Goal: Transaction & Acquisition: Purchase product/service

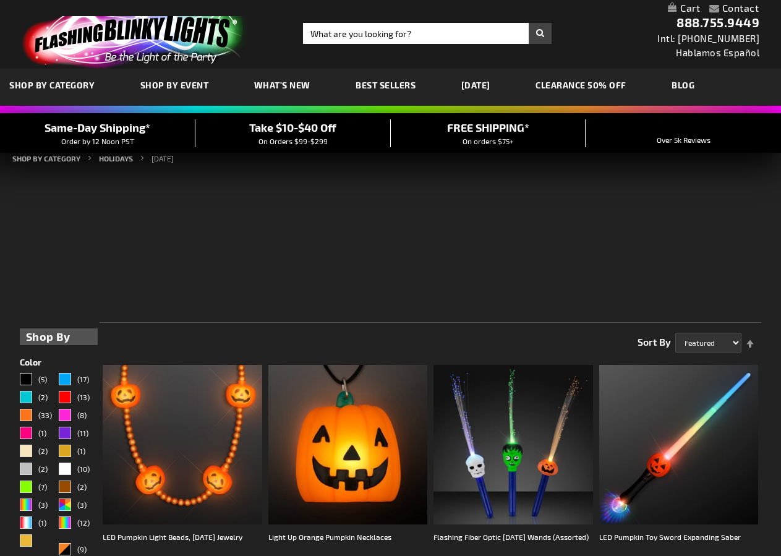
click at [670, 6] on link "My Cart" at bounding box center [684, 8] width 32 height 12
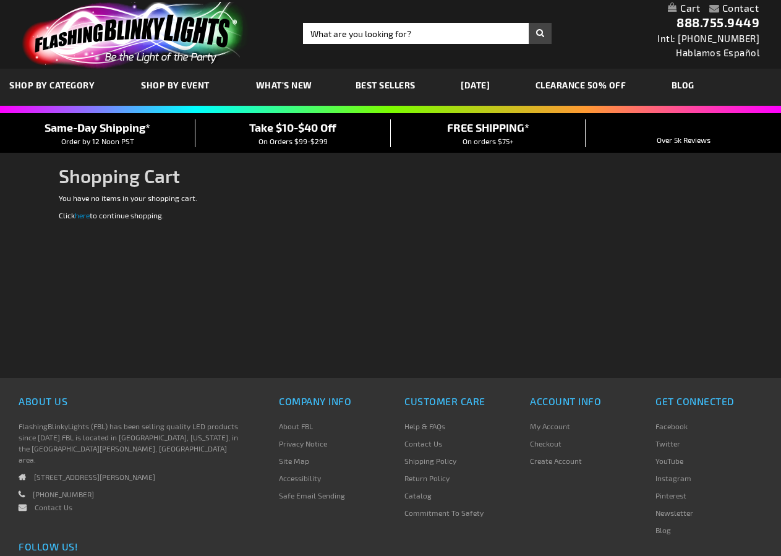
drag, startPoint x: 62, startPoint y: 223, endPoint x: 27, endPoint y: 81, distance: 145.9
click at [66, 228] on div "Please complete your information below to login. Please complete your informati…" at bounding box center [391, 284] width 664 height 185
click at [30, 80] on span "SHOP BY CATEGORY" at bounding box center [51, 85] width 85 height 11
click at [482, 82] on link "[DATE]" at bounding box center [475, 84] width 48 height 41
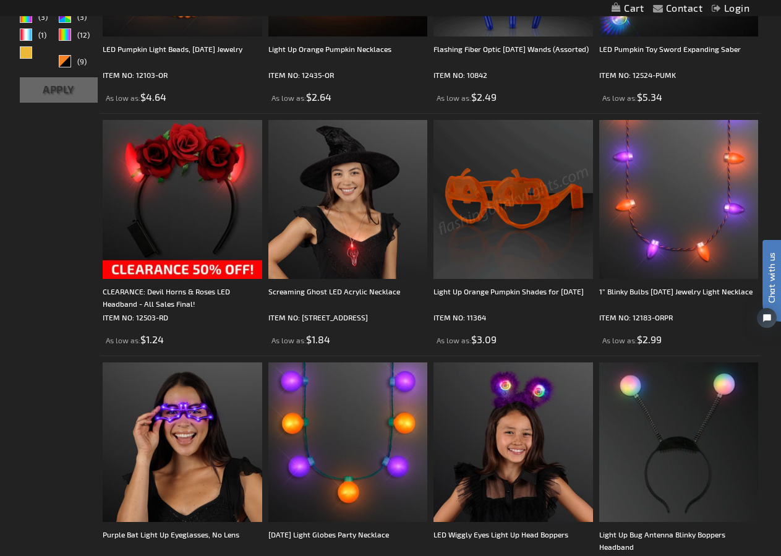
scroll to position [410, 0]
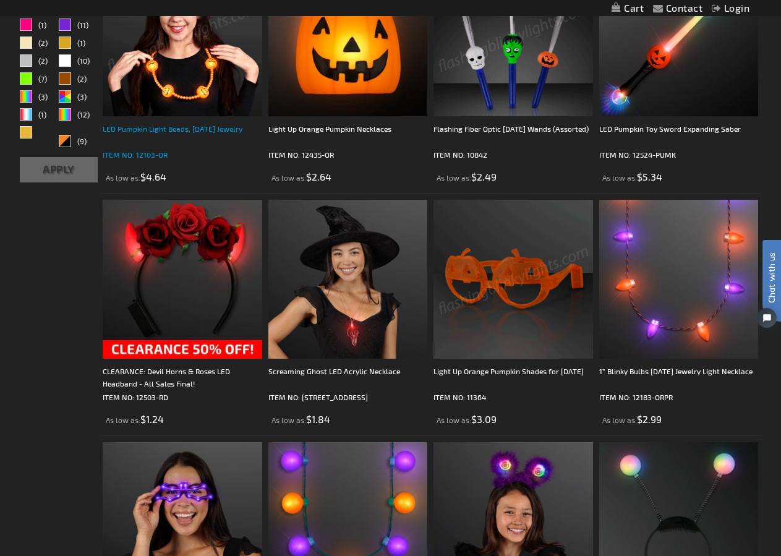
click at [192, 128] on div "LED Pumpkin Light Beads, [DATE] Jewelry" at bounding box center [183, 134] width 160 height 25
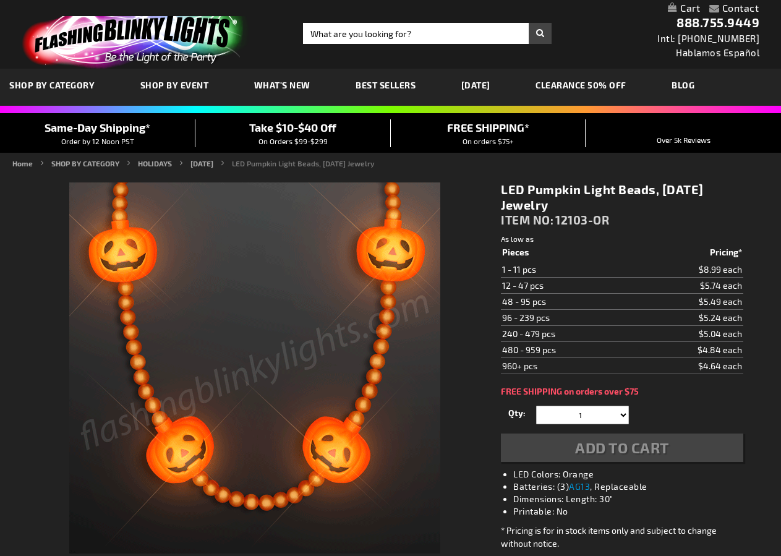
click at [581, 452] on div "Add to Cart" at bounding box center [622, 447] width 242 height 28
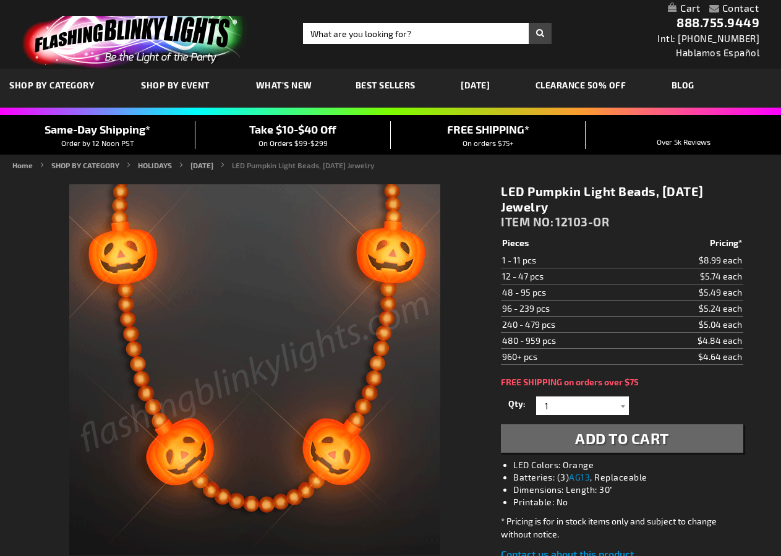
click at [587, 436] on span "Add to Cart" at bounding box center [622, 438] width 94 height 18
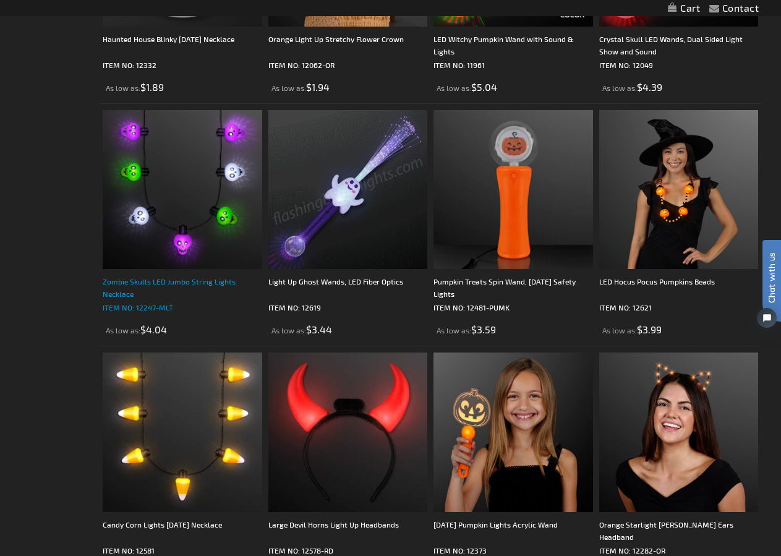
scroll to position [1472, 0]
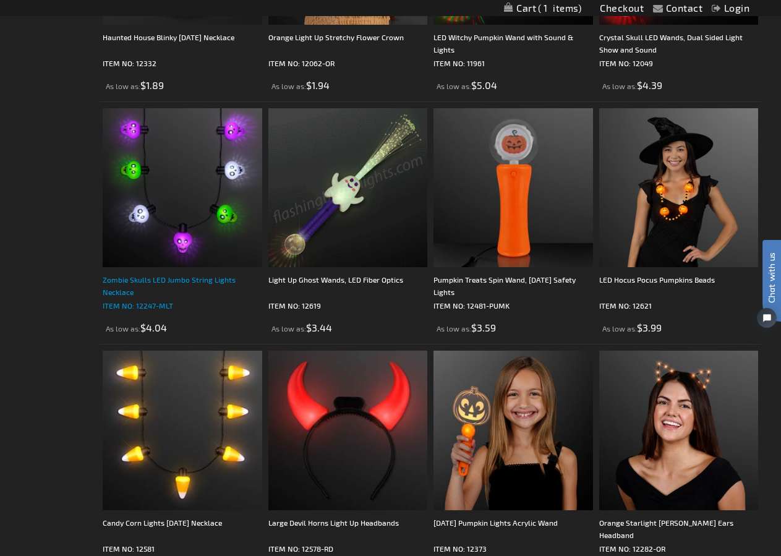
click at [154, 297] on div "Zombie Skulls LED Jumbo String Lights Necklace" at bounding box center [183, 285] width 160 height 25
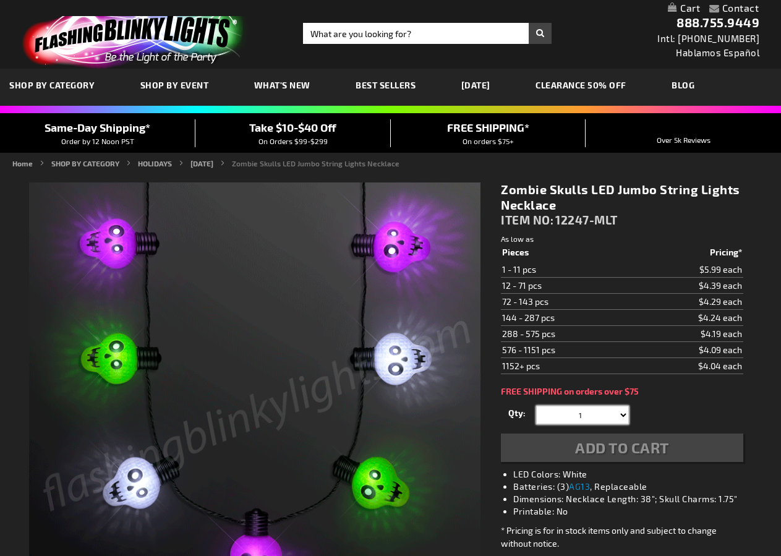
click at [624, 416] on select "1 2 3 4 5 6 7 8 9 10 11 12 24 36 48 60 72 84 96 108 120" at bounding box center [582, 415] width 93 height 19
click at [622, 416] on div at bounding box center [622, 415] width 12 height 19
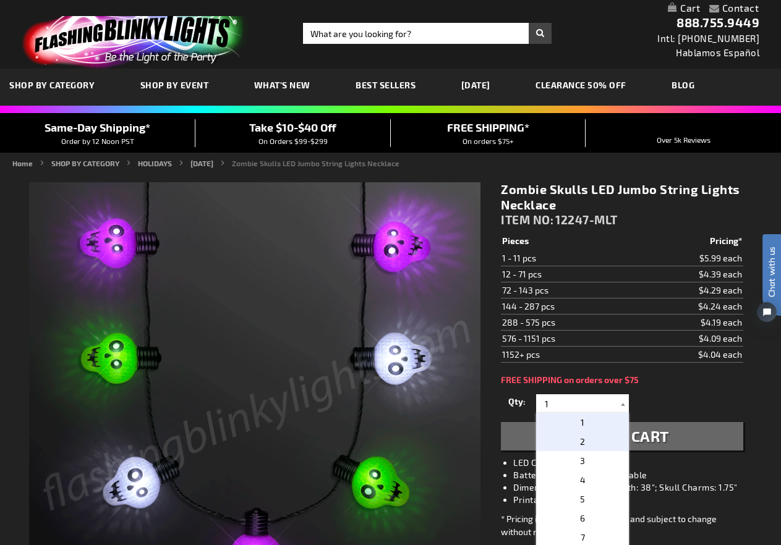
click at [571, 443] on p "2" at bounding box center [582, 441] width 93 height 19
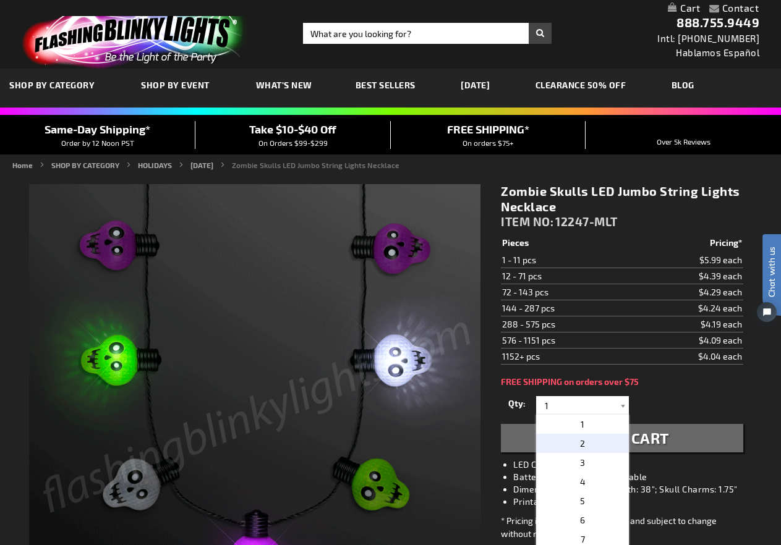
type input "2"
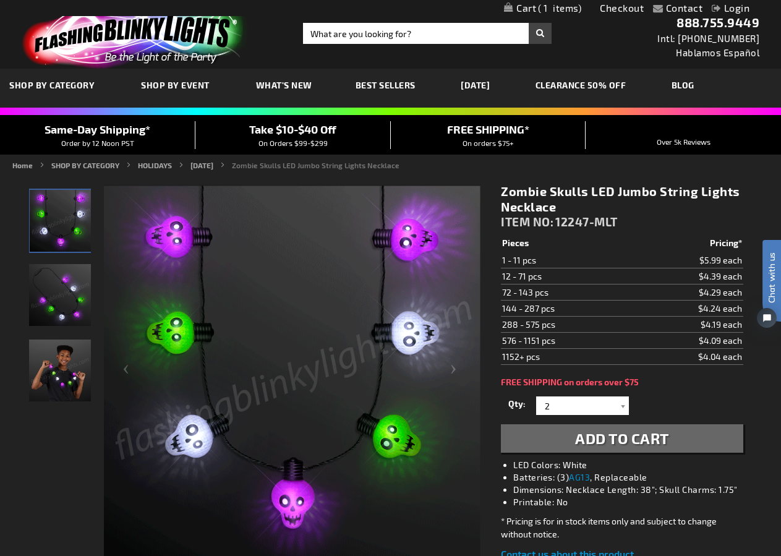
click at [571, 440] on button "Add to Cart" at bounding box center [622, 438] width 242 height 28
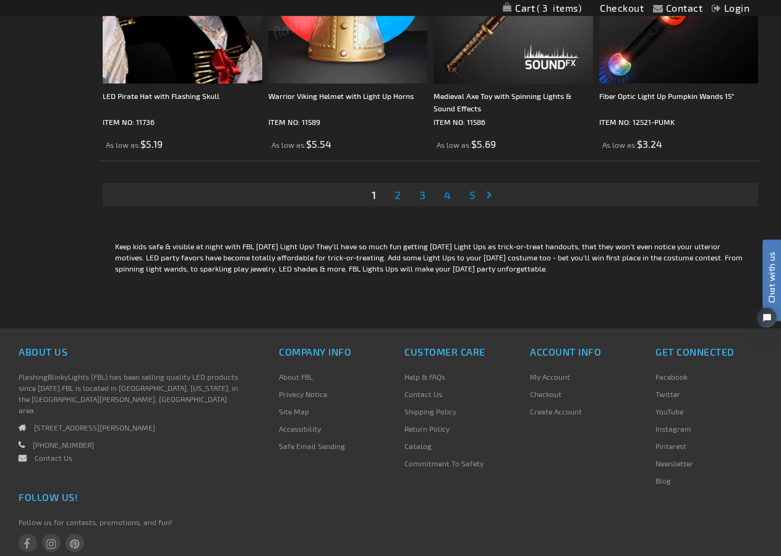
scroll to position [3841, 0]
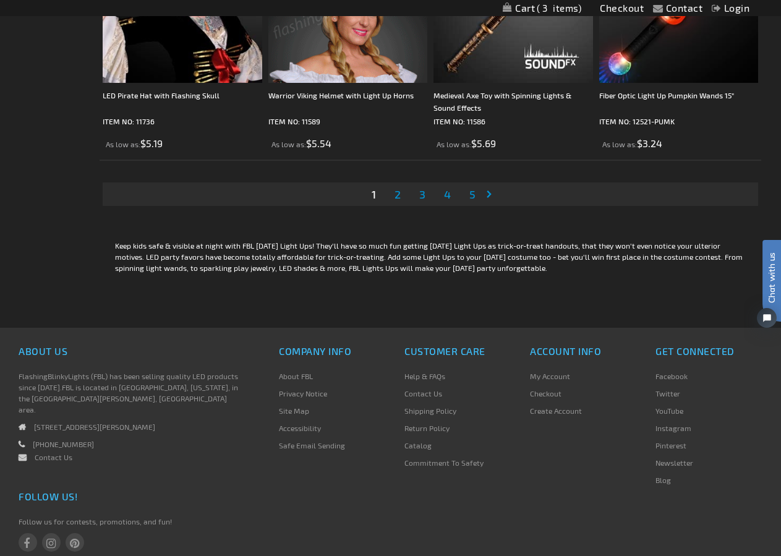
click at [396, 201] on span "2" at bounding box center [397, 194] width 6 height 14
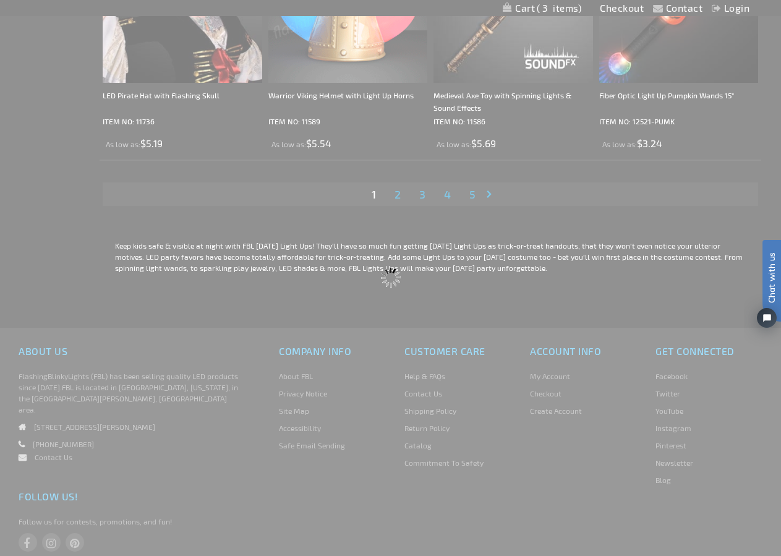
scroll to position [1216, 0]
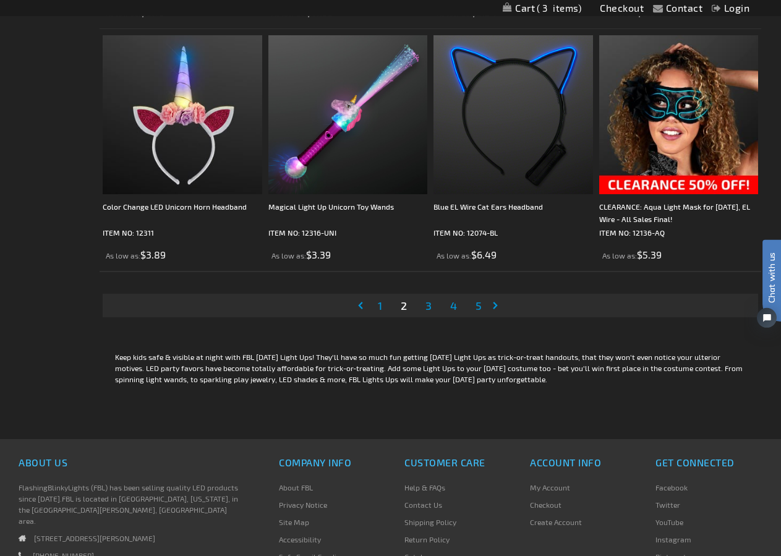
scroll to position [3754, 0]
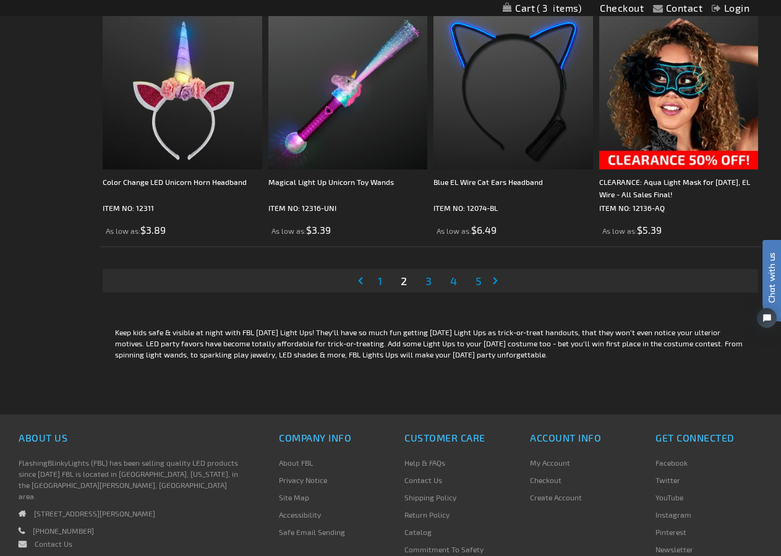
click at [430, 288] on span "3" at bounding box center [428, 281] width 6 height 14
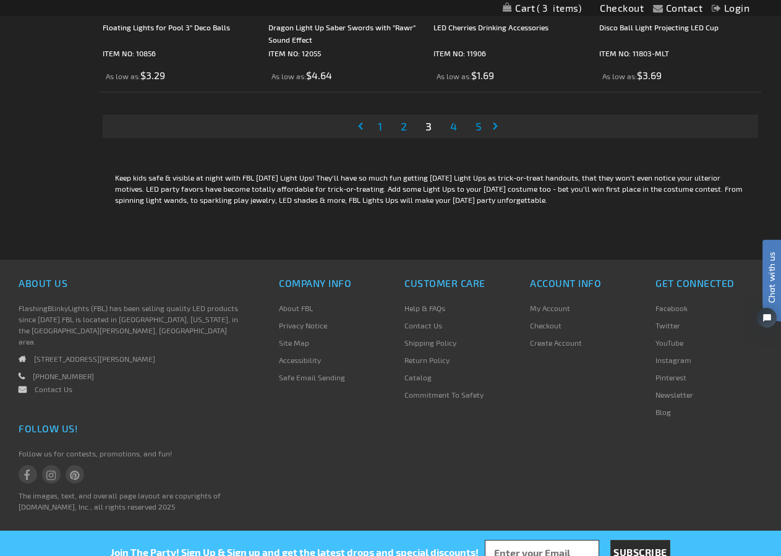
scroll to position [3918, 0]
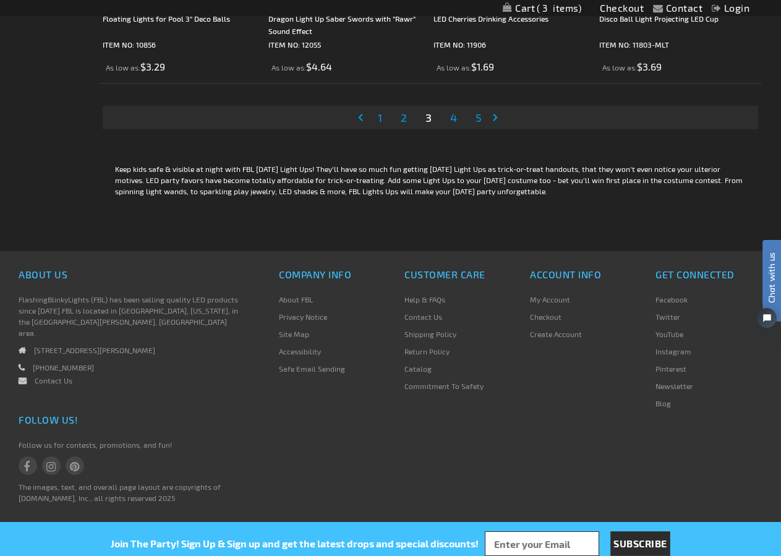
click at [451, 124] on span "4" at bounding box center [453, 118] width 7 height 14
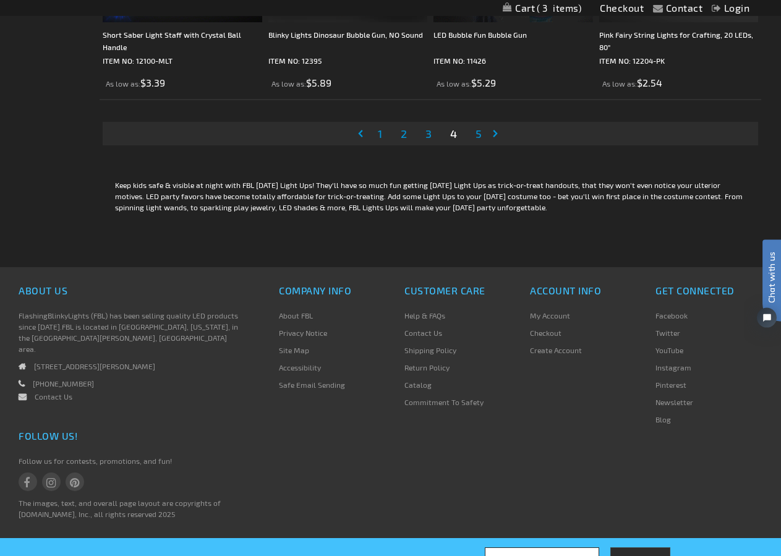
scroll to position [3958, 0]
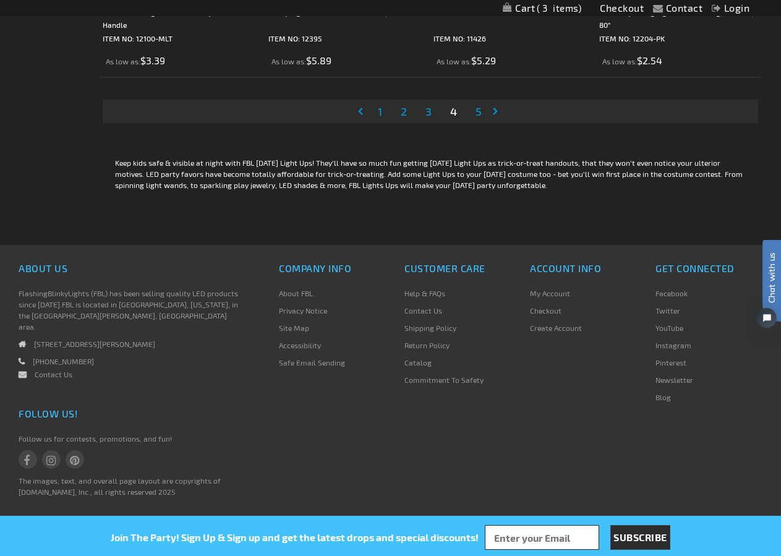
click at [477, 118] on span "5" at bounding box center [478, 111] width 6 height 14
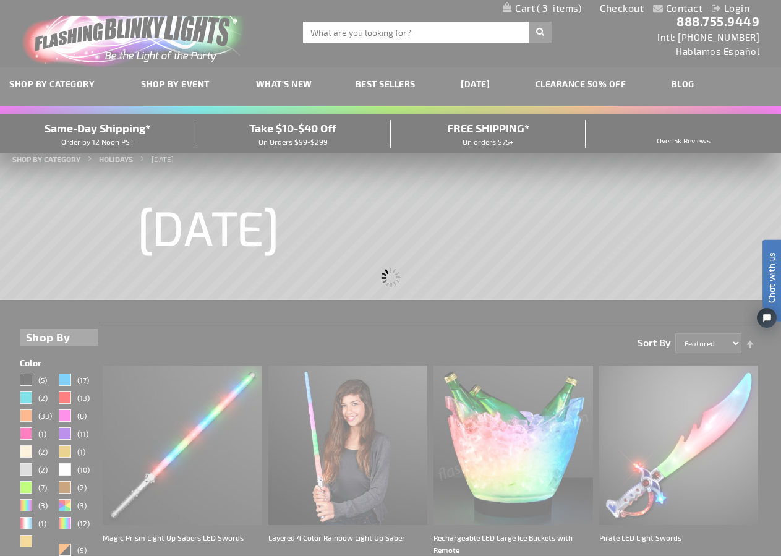
scroll to position [0, 0]
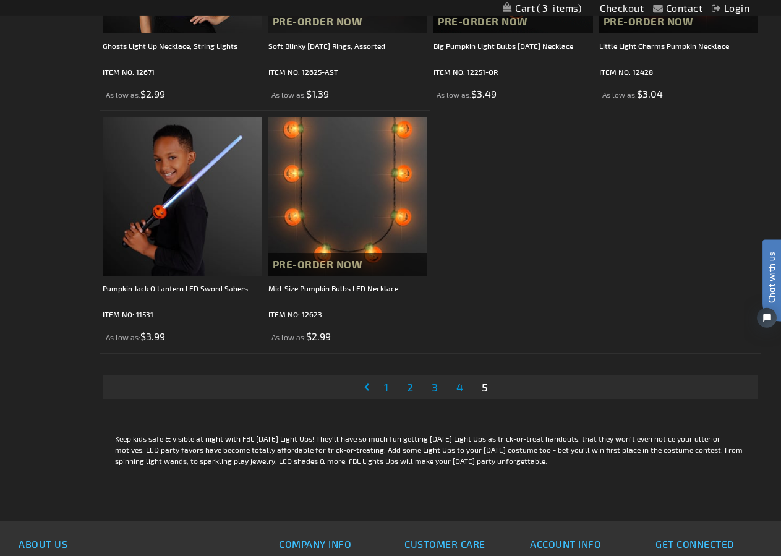
scroll to position [2204, 0]
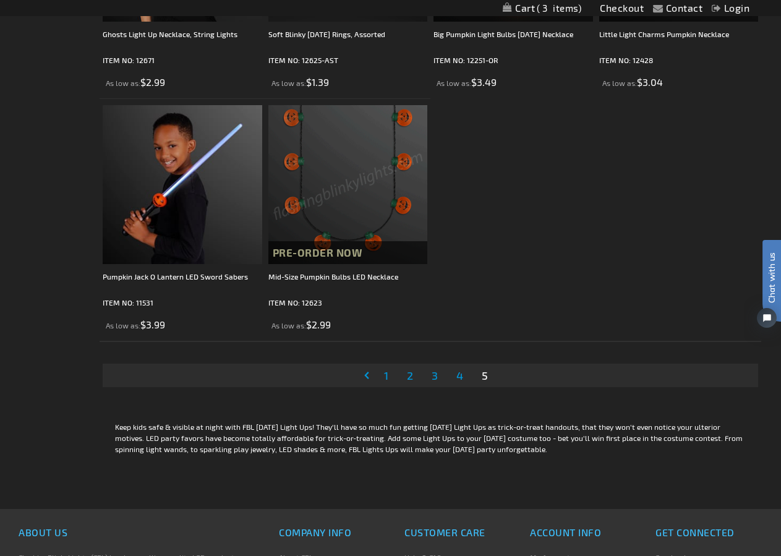
click at [387, 382] on span "1" at bounding box center [386, 376] width 4 height 14
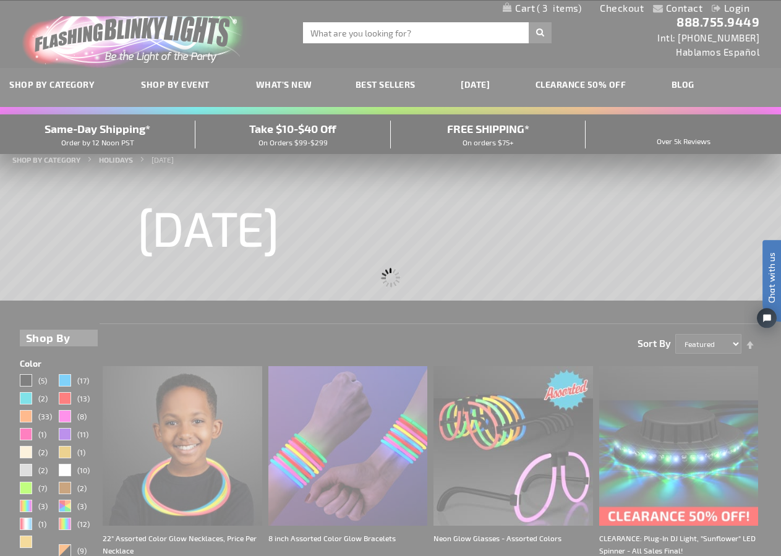
scroll to position [0, 0]
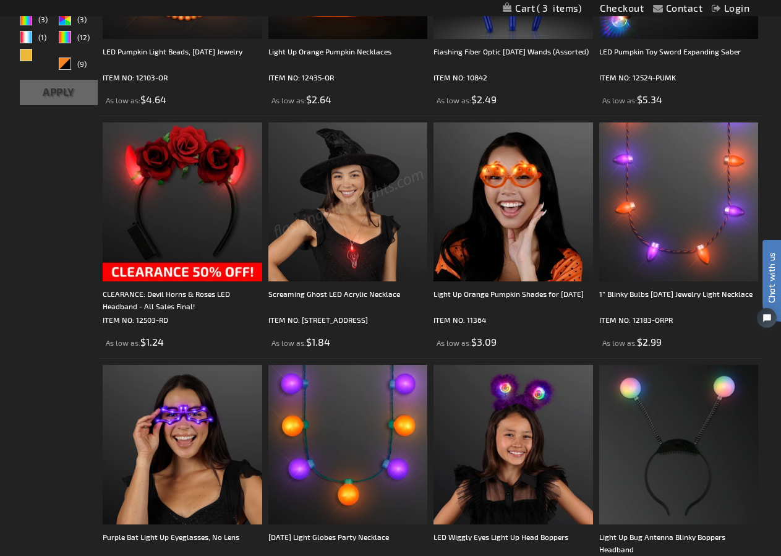
scroll to position [571, 0]
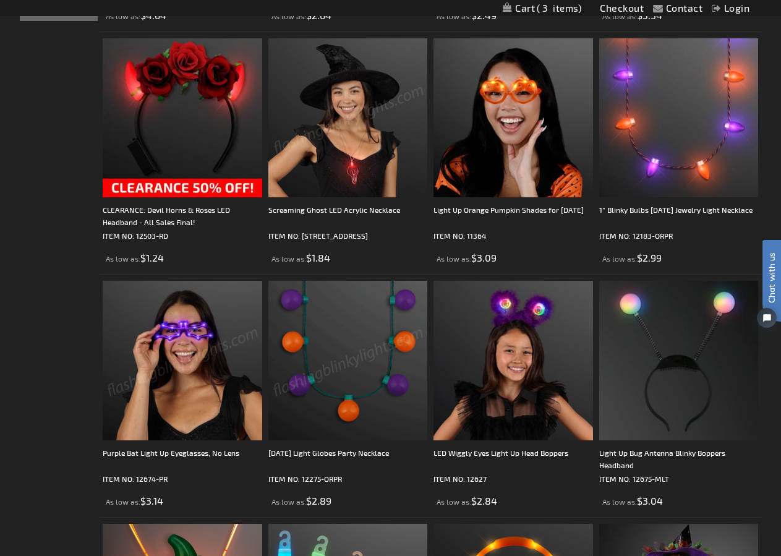
click at [194, 406] on img at bounding box center [183, 361] width 160 height 160
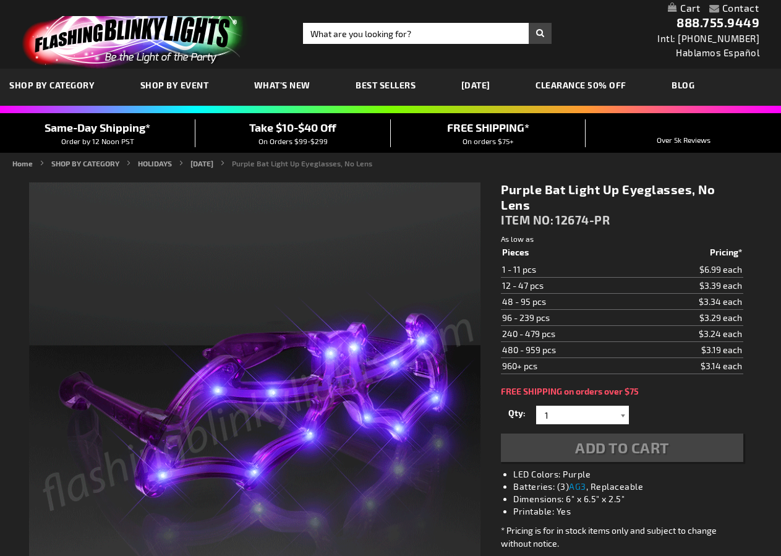
click at [623, 415] on div at bounding box center [622, 415] width 12 height 19
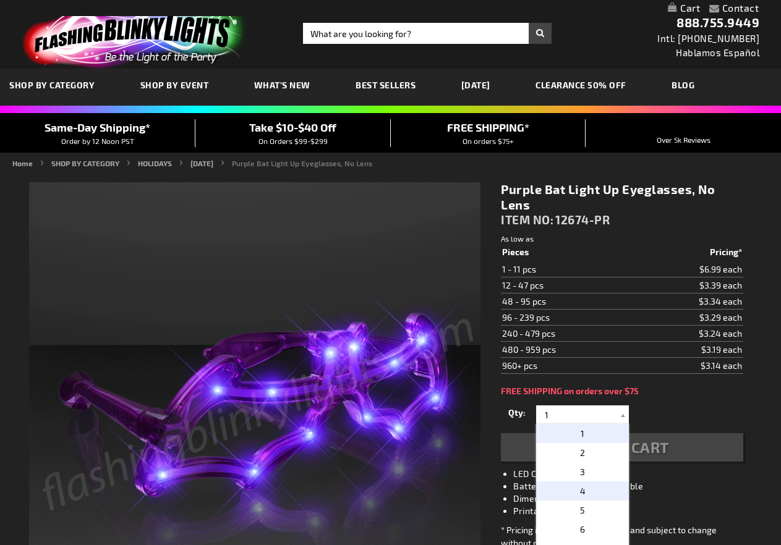
click at [580, 486] on span "4" at bounding box center [583, 491] width 6 height 11
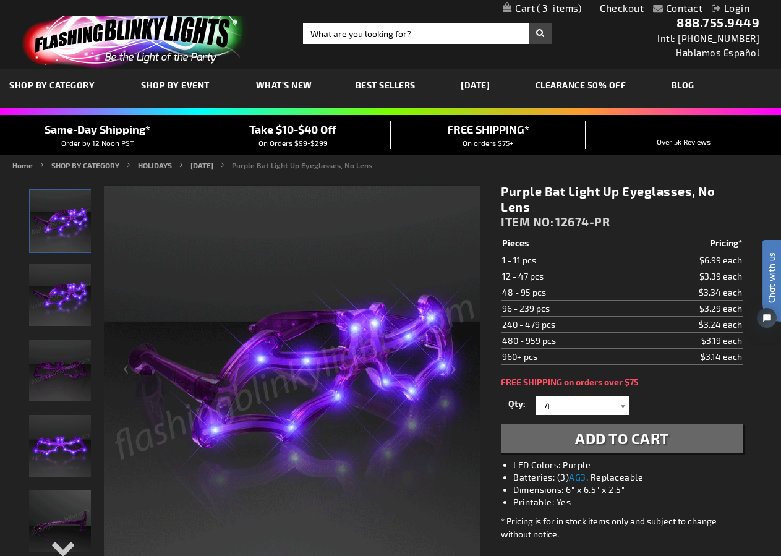
click at [620, 407] on div at bounding box center [622, 405] width 12 height 19
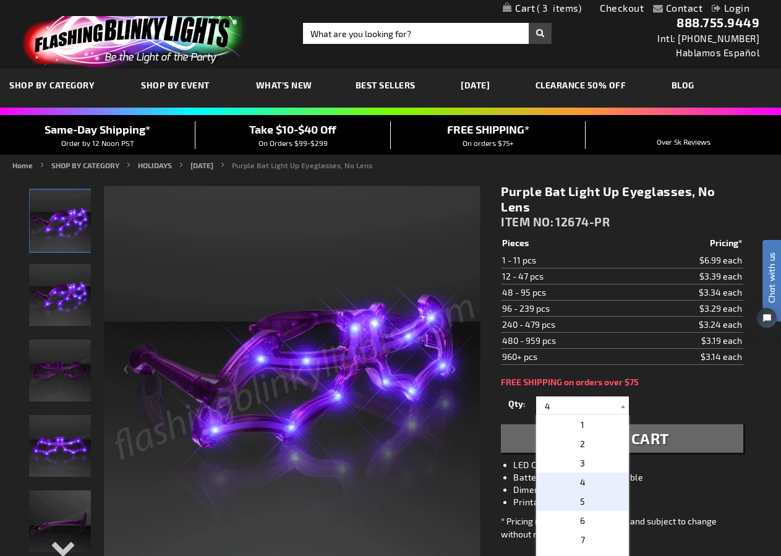
click at [590, 500] on p "5" at bounding box center [582, 501] width 93 height 19
type input "5"
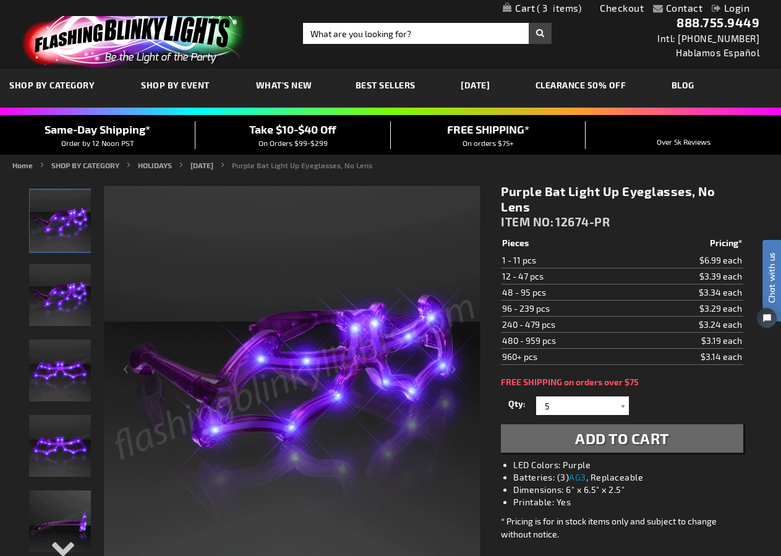
click at [594, 439] on span "Add to Cart" at bounding box center [622, 438] width 94 height 18
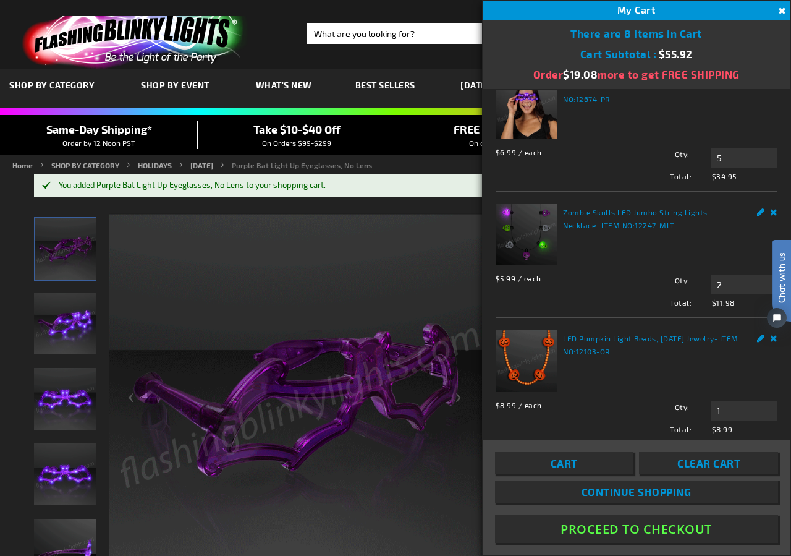
scroll to position [41, 0]
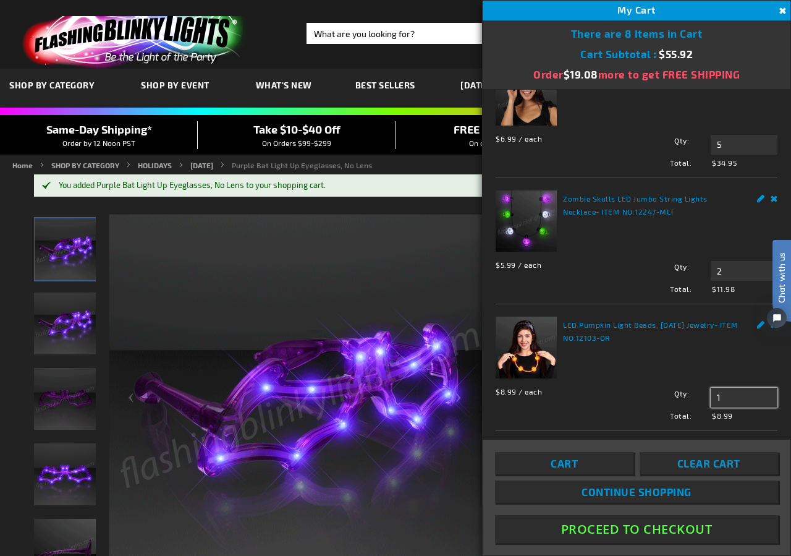
click at [716, 393] on input "1" at bounding box center [744, 398] width 67 height 20
type input "2"
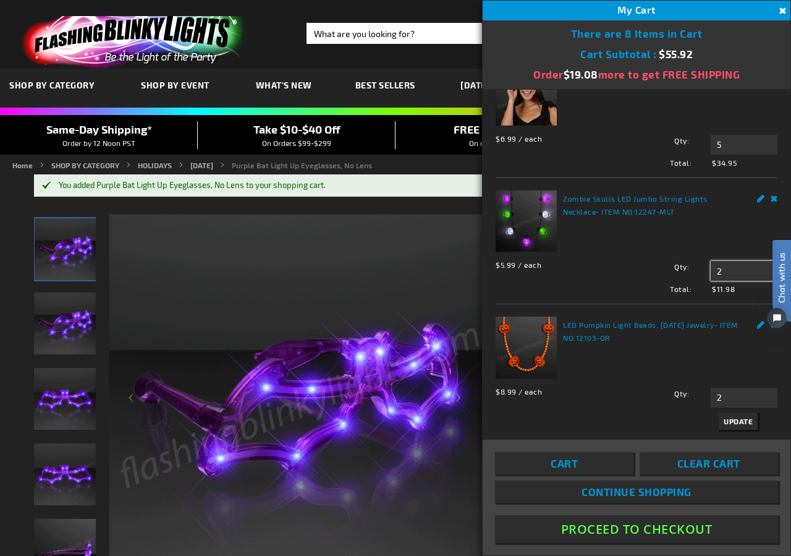
click at [718, 266] on input "2" at bounding box center [744, 271] width 67 height 20
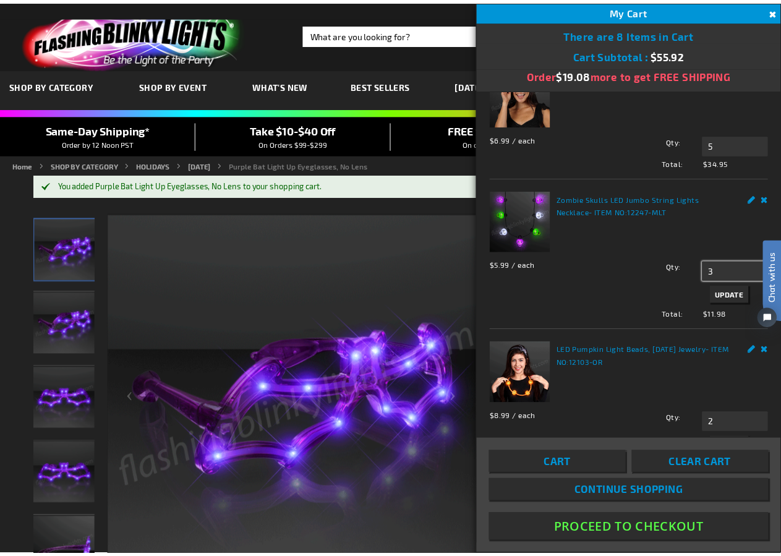
scroll to position [0, 0]
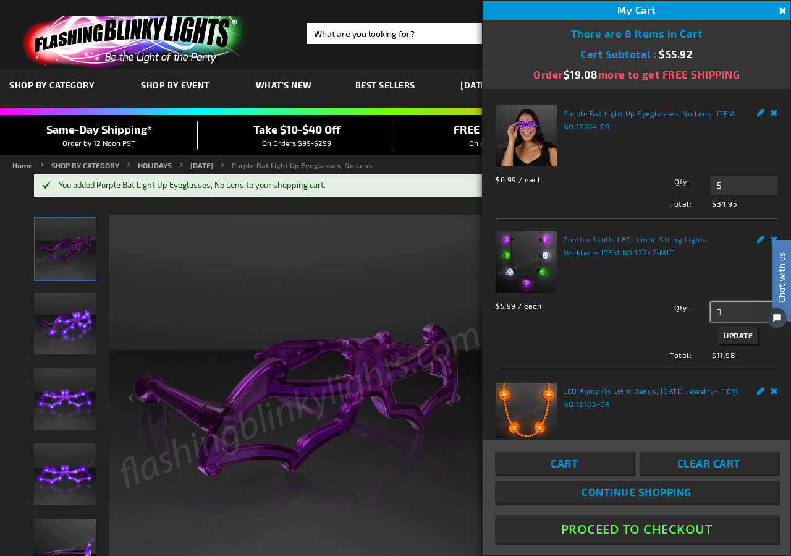
type input "3"
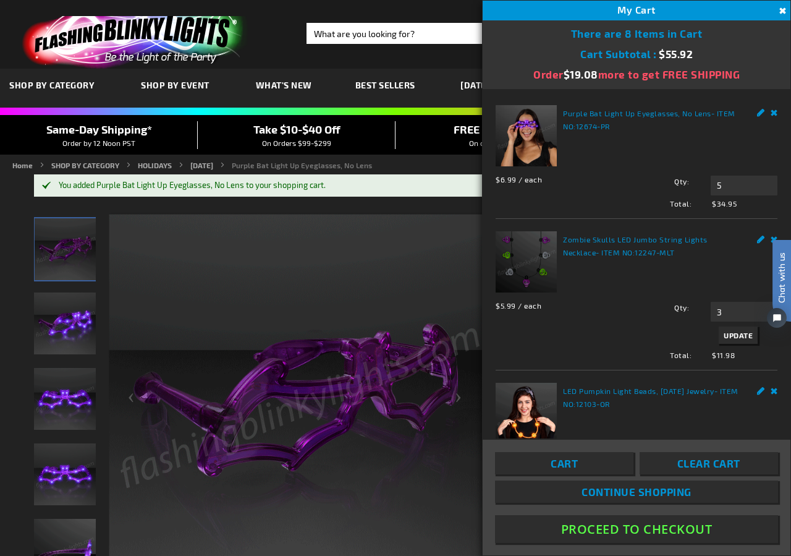
click at [656, 531] on button "Proceed To Checkout" at bounding box center [636, 529] width 283 height 28
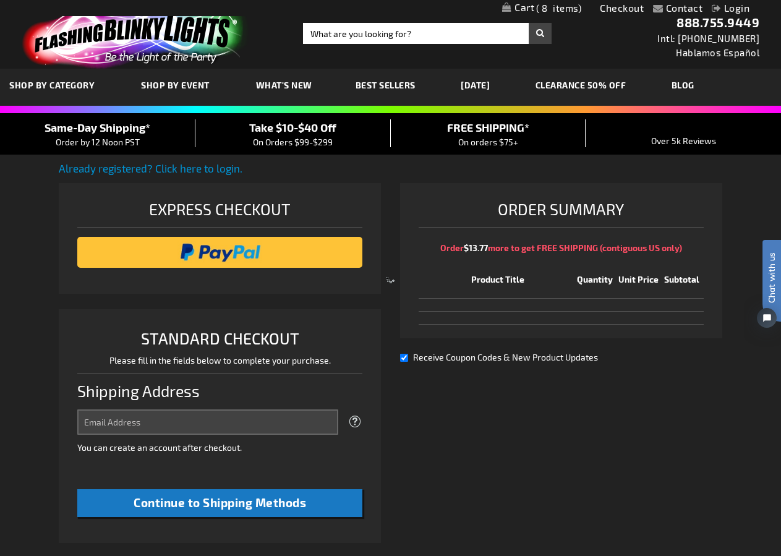
select select "US"
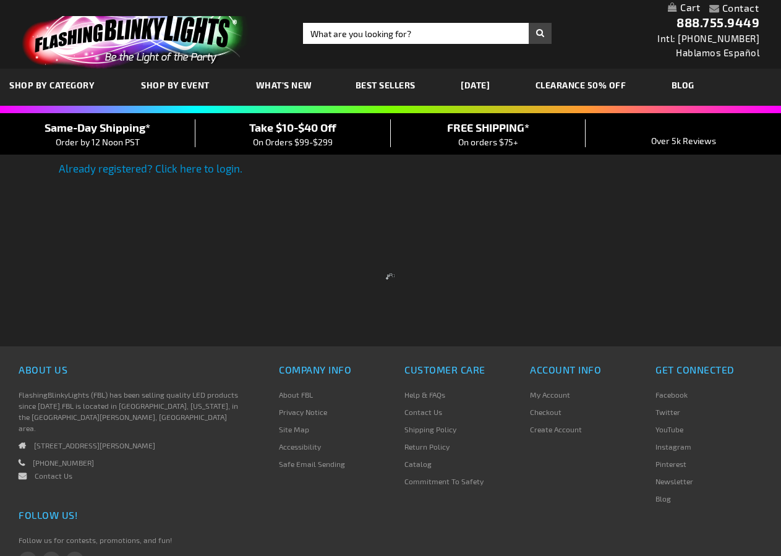
click at [165, 172] on div at bounding box center [390, 278] width 781 height 556
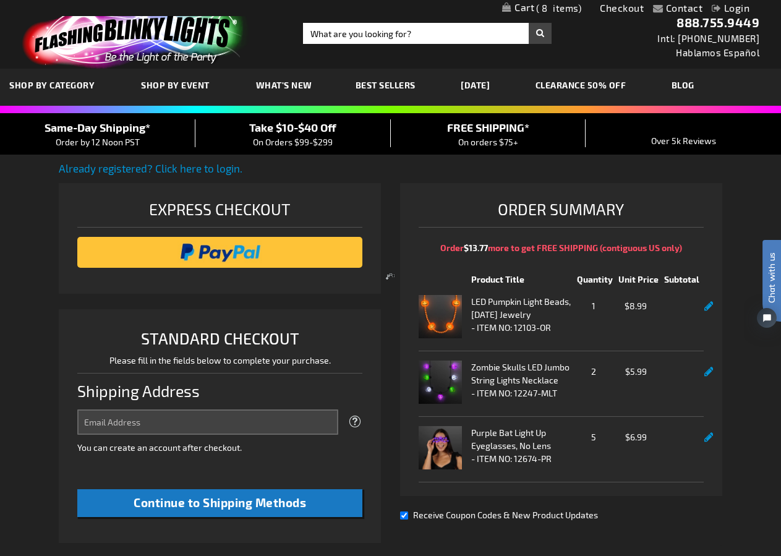
select select "US"
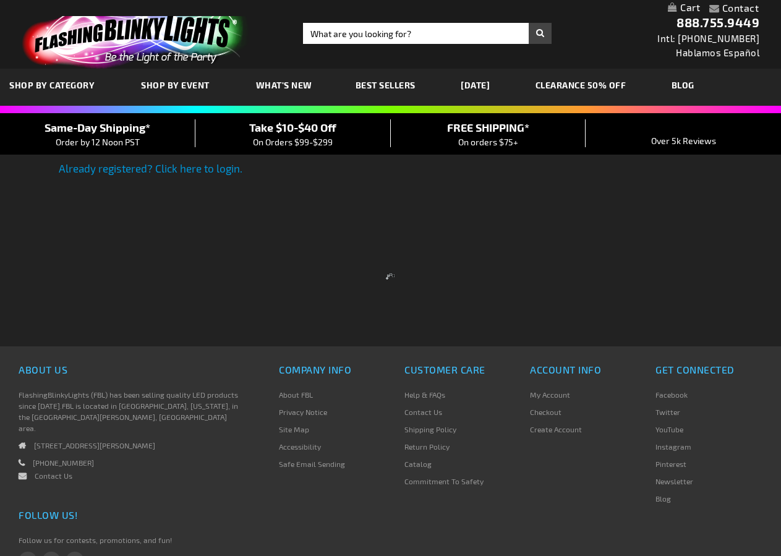
click at [691, 4] on link "My Cart" at bounding box center [684, 8] width 32 height 13
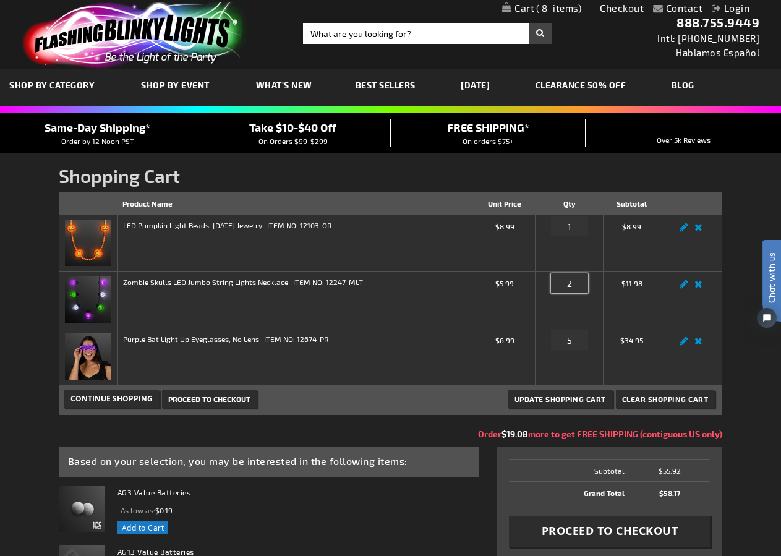
click at [572, 284] on input "2" at bounding box center [569, 283] width 37 height 20
click at [574, 229] on input "1" at bounding box center [569, 226] width 37 height 20
type input "2"
click at [574, 286] on input "2" at bounding box center [569, 283] width 37 height 20
type input "3"
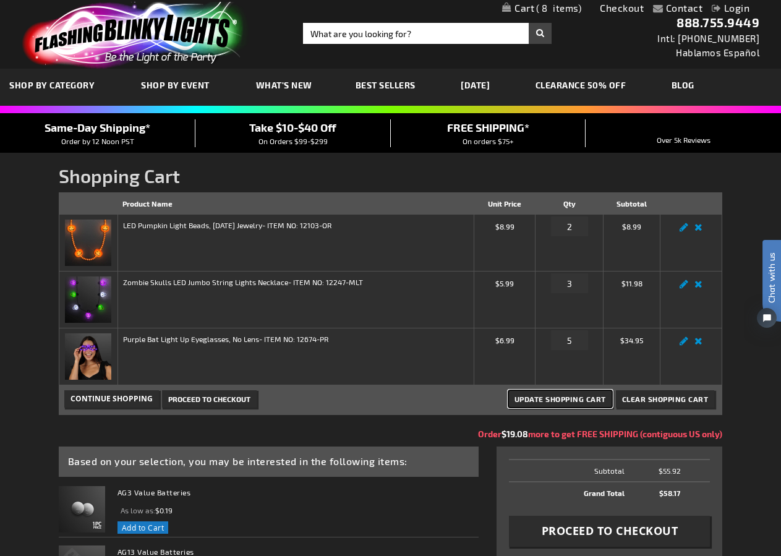
click at [545, 403] on span "Update Shopping Cart" at bounding box center [560, 398] width 92 height 9
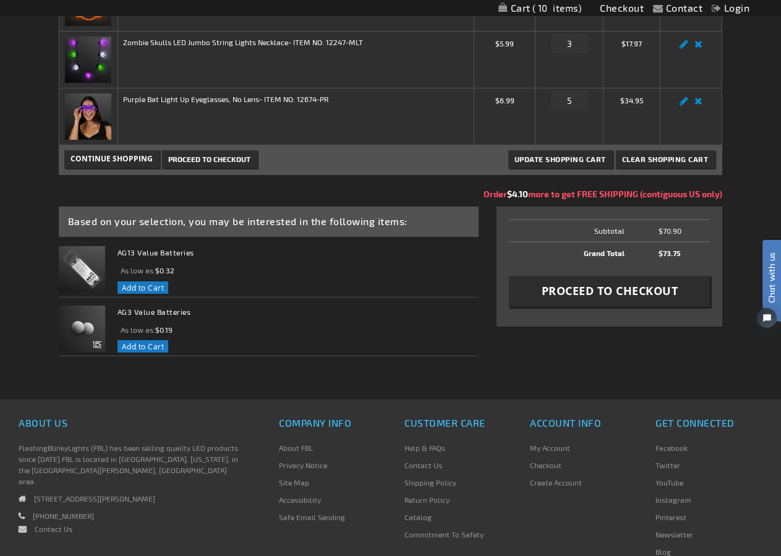
scroll to position [245, 0]
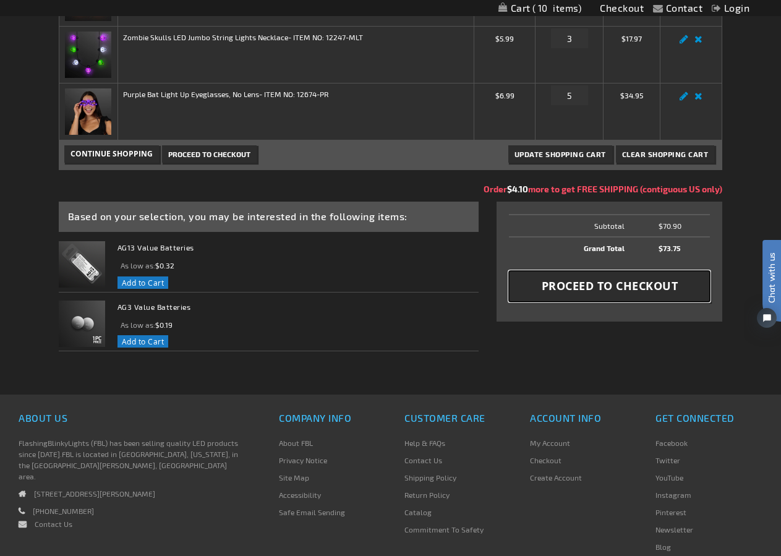
click at [522, 291] on button "Proceed to Checkout" at bounding box center [609, 286] width 201 height 31
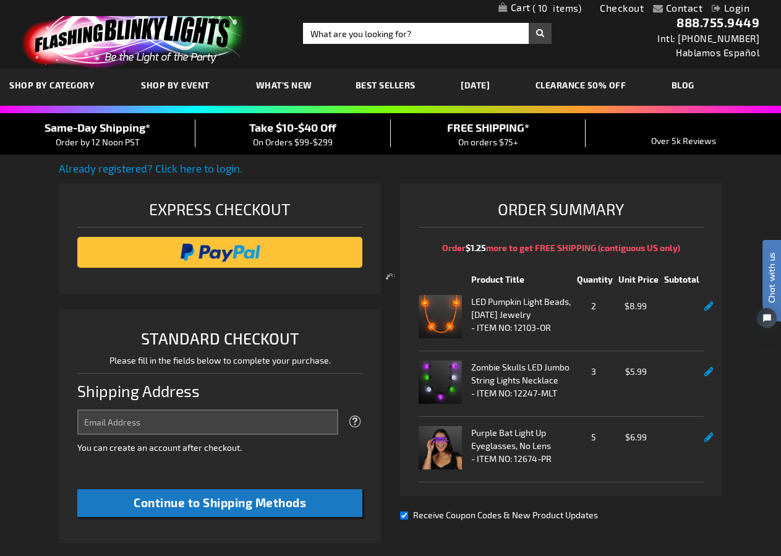
select select "US"
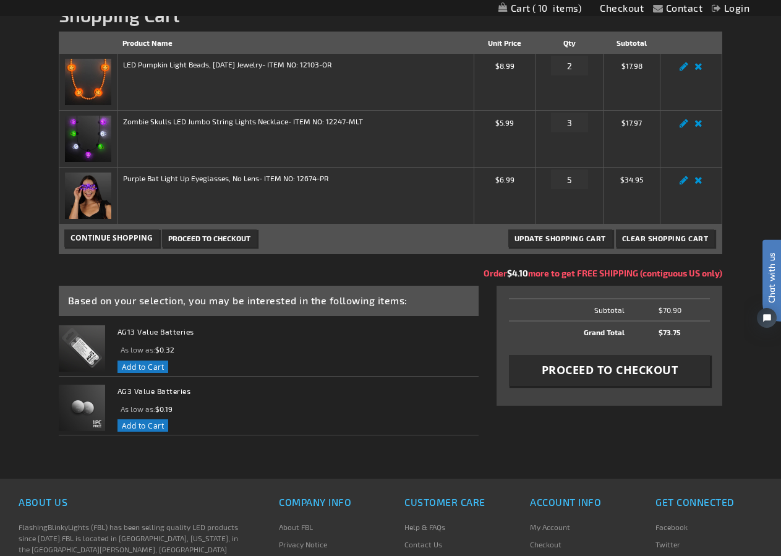
scroll to position [243, 0]
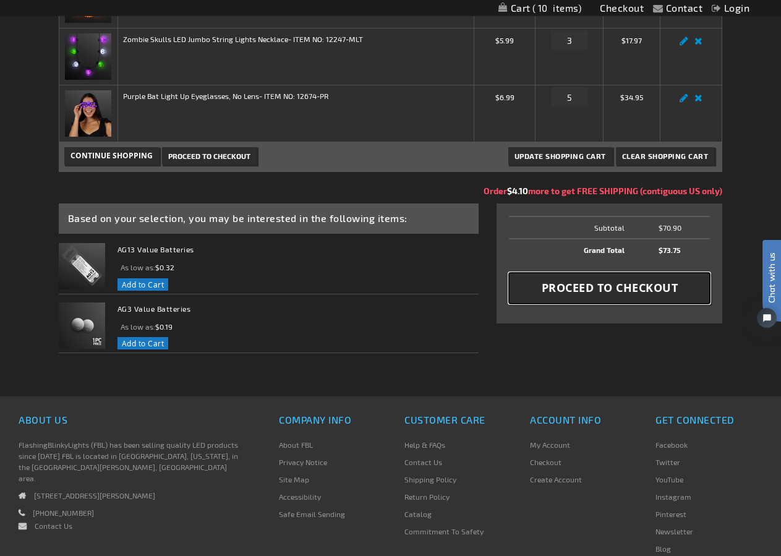
click at [613, 286] on span "Proceed to Checkout" at bounding box center [610, 287] width 137 height 15
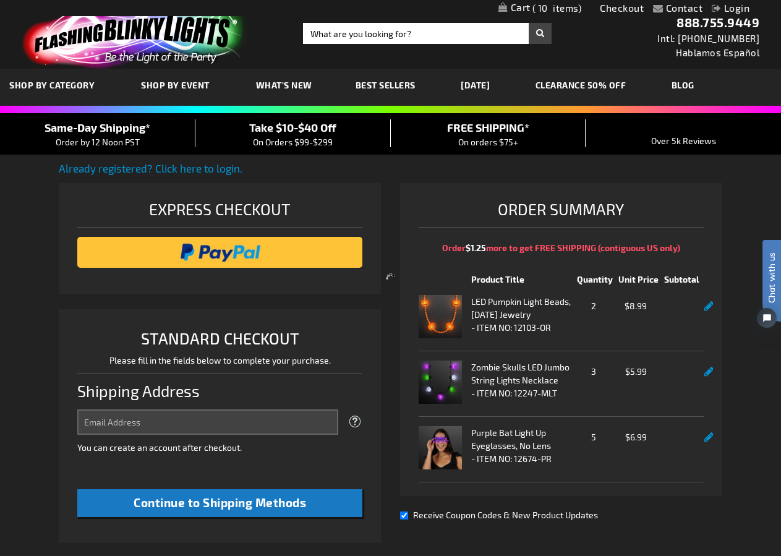
select select "US"
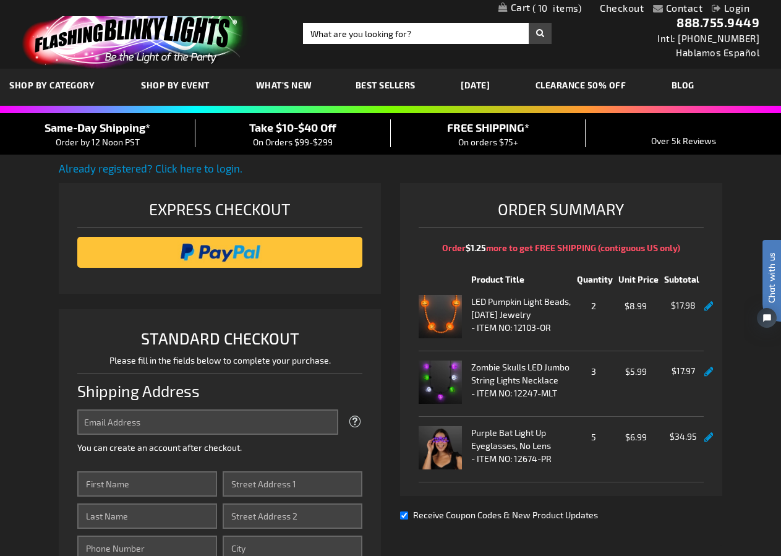
click at [249, 129] on span "Take $10-$40 Off" at bounding box center [292, 128] width 87 height 14
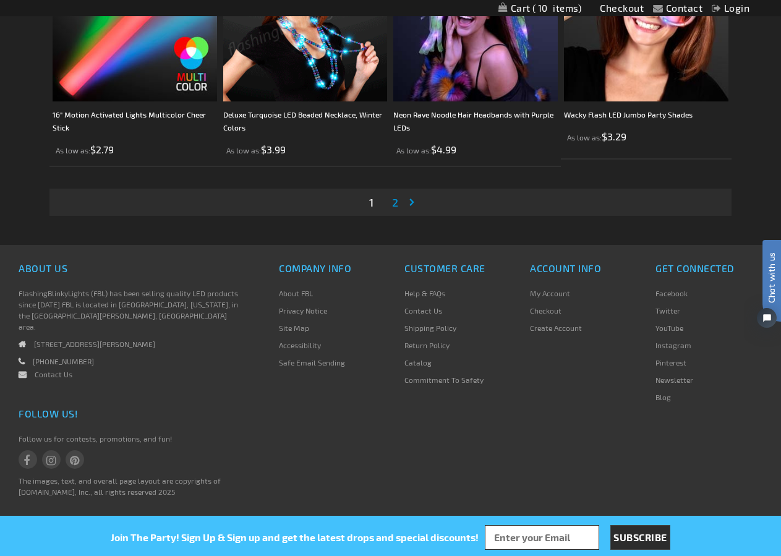
scroll to position [3837, 0]
click at [394, 208] on span "2" at bounding box center [395, 202] width 6 height 14
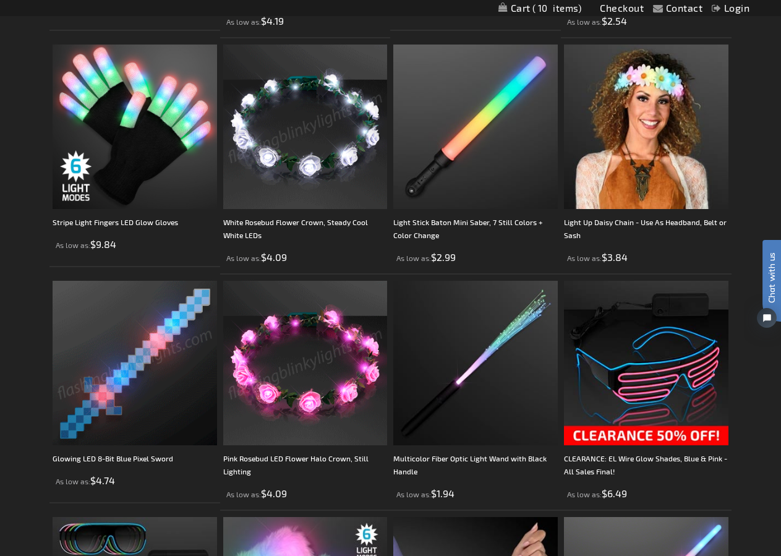
scroll to position [2368, 0]
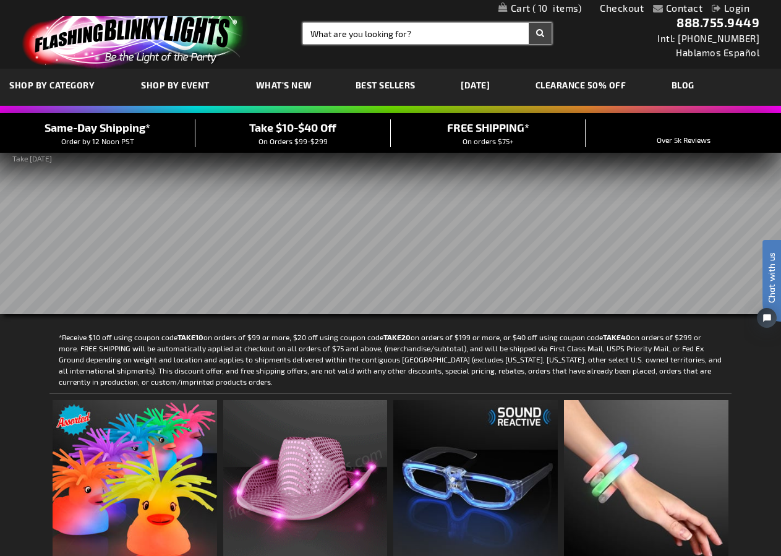
click at [369, 34] on input "Search" at bounding box center [427, 33] width 249 height 21
type input "PROMO CODES"
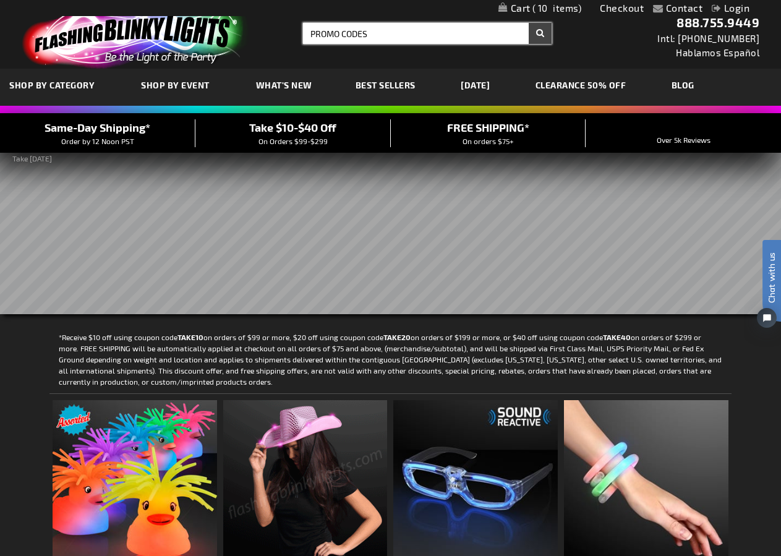
click at [529, 23] on button "Search" at bounding box center [540, 33] width 23 height 21
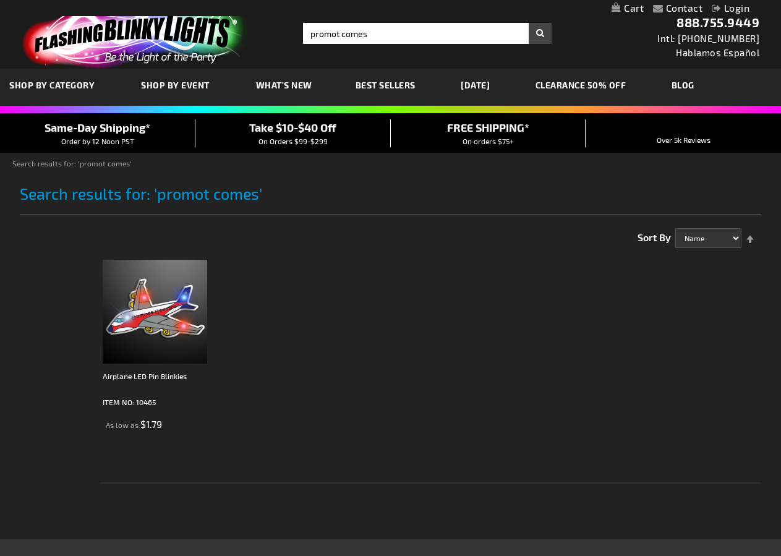
click at [683, 22] on link "888.755.9449" at bounding box center [717, 22] width 83 height 15
click at [774, 276] on span "Chat with us" at bounding box center [771, 277] width 19 height 51
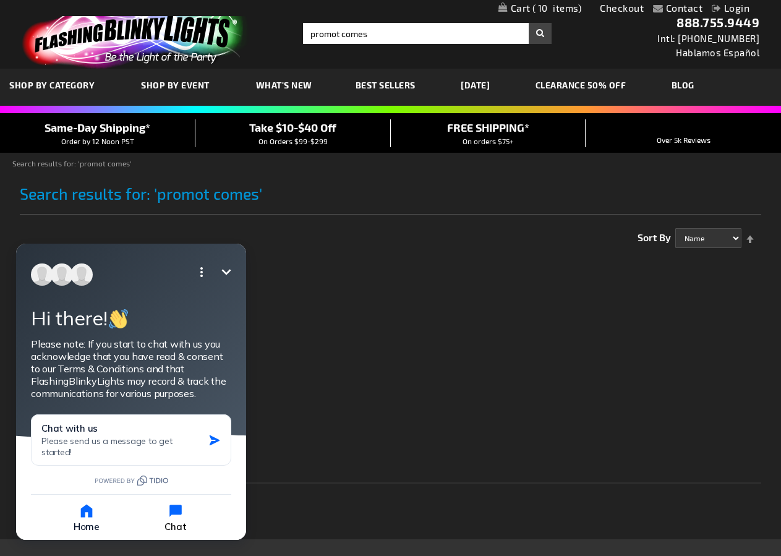
click at [177, 513] on icon "button" at bounding box center [175, 511] width 12 height 12
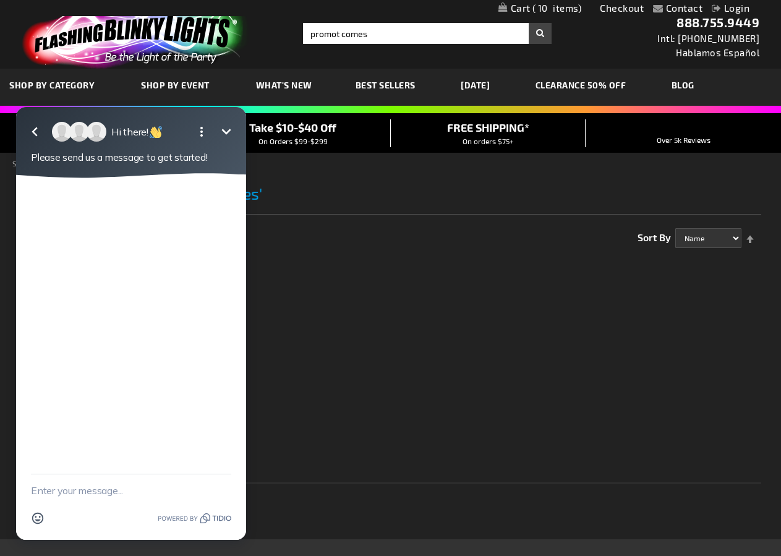
click at [159, 431] on div at bounding box center [131, 326] width 230 height 296
click at [119, 489] on textarea "New message" at bounding box center [131, 490] width 200 height 32
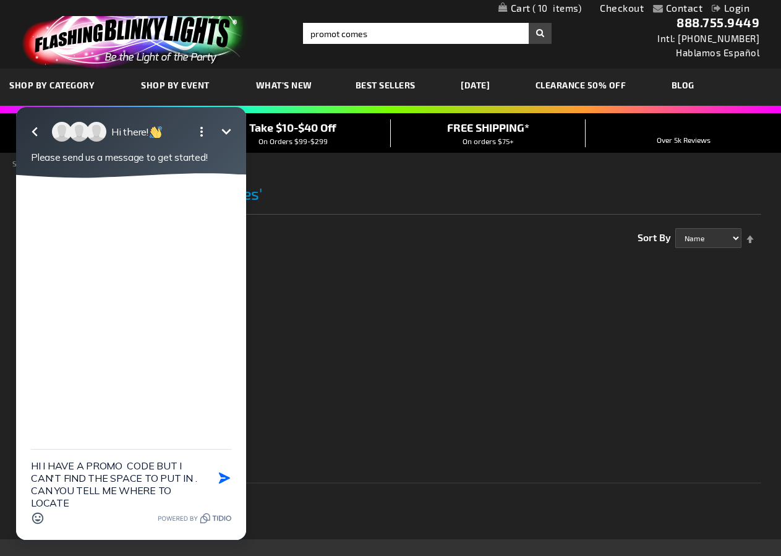
scroll to position [2, 0]
type textarea "HI I HAVE A PROMO CODE BUT I CAN'T FIND THE SPACE TO PUT IN . CAN YOU TELL ME W…"
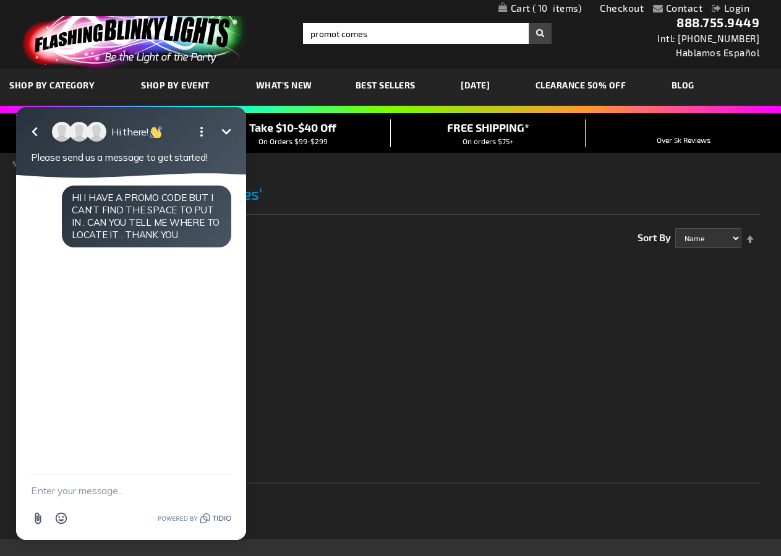
scroll to position [0, 0]
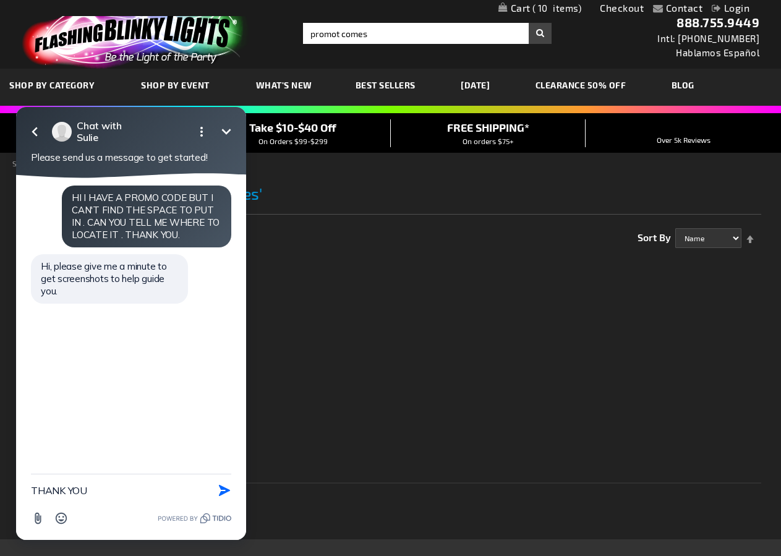
type textarea "THANK YOU."
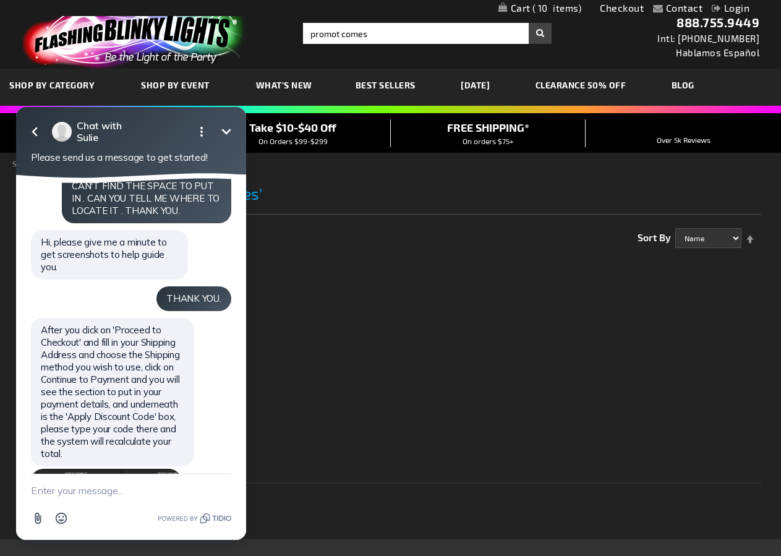
scroll to position [127, 0]
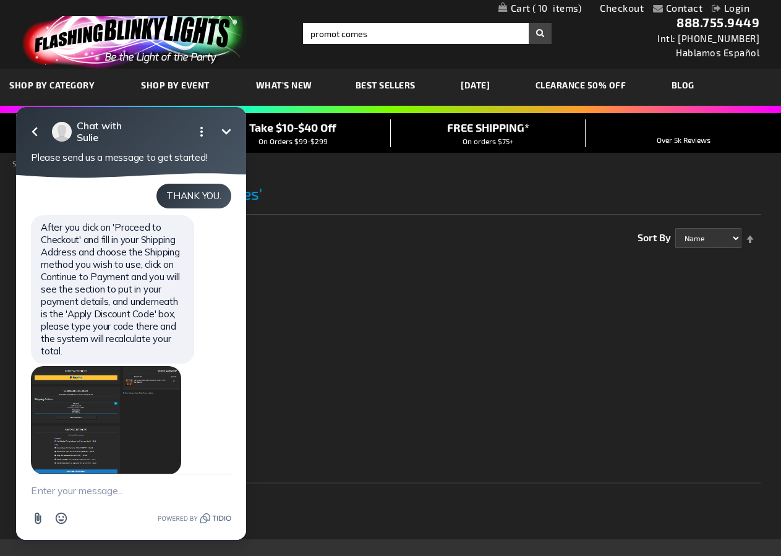
click at [97, 417] on img at bounding box center [106, 420] width 150 height 108
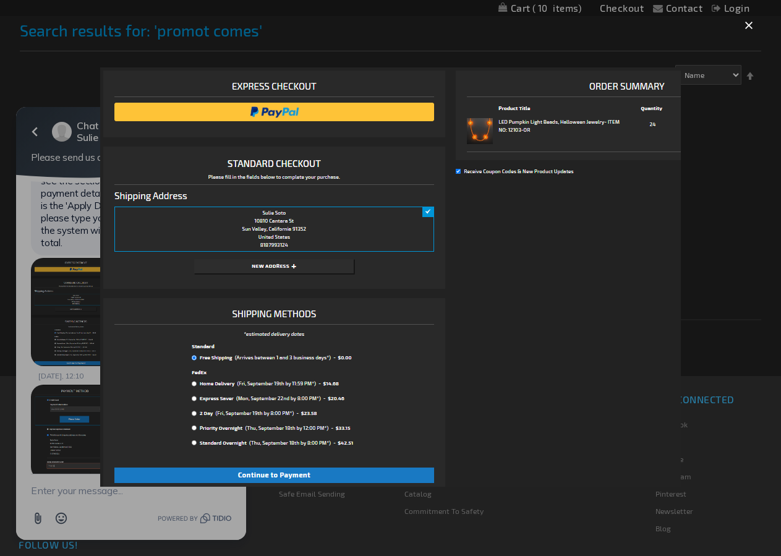
scroll to position [82, 0]
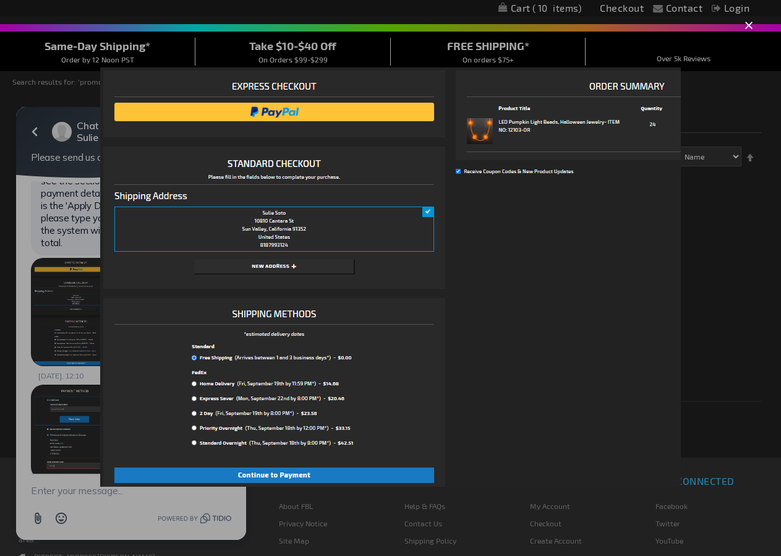
click at [474, 332] on img at bounding box center [390, 276] width 581 height 419
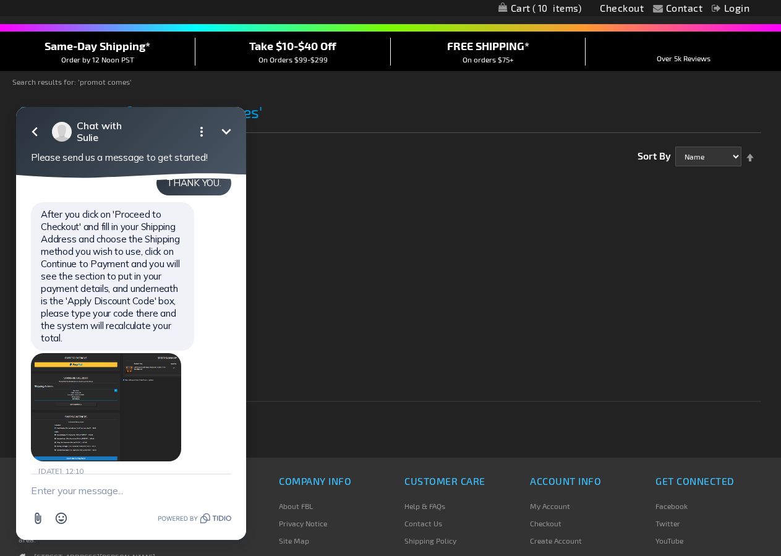
scroll to position [49, 0]
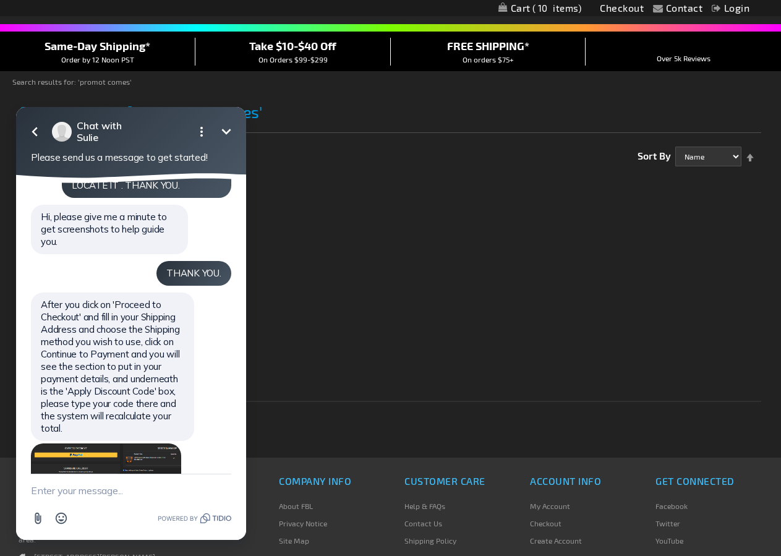
click at [78, 516] on div "Attachment Emoji" at bounding box center [131, 517] width 200 height 23
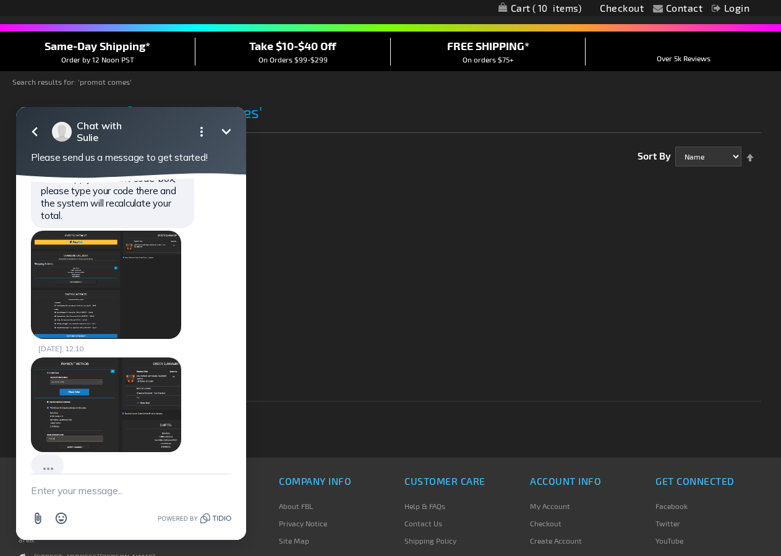
click at [100, 491] on textarea "New message" at bounding box center [131, 490] width 200 height 32
type textarea "THANK YOU."
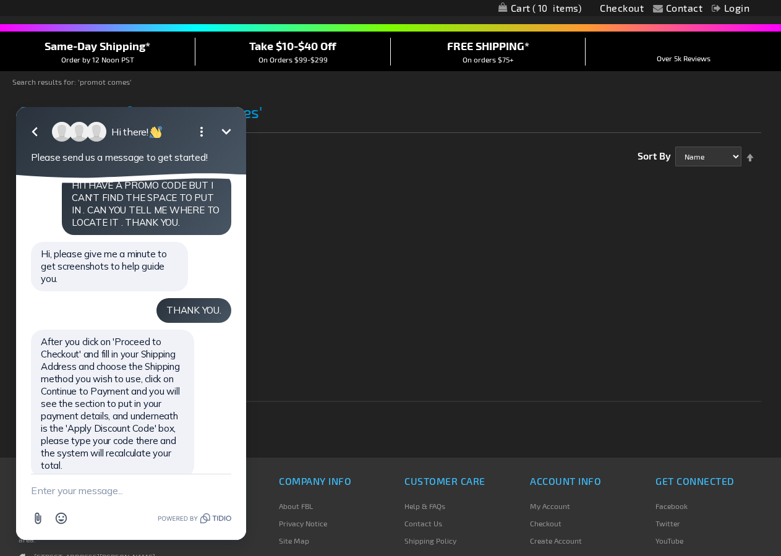
scroll to position [0, 0]
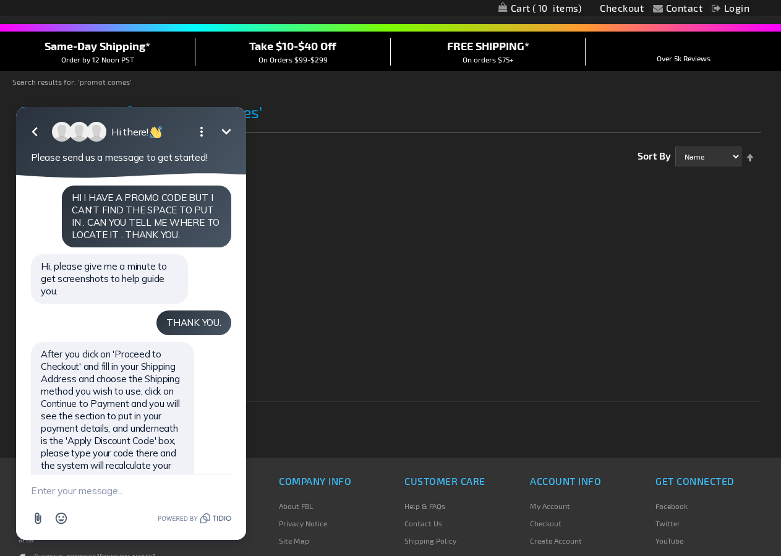
click at [266, 148] on div "1 Item Show 30 60 90 per page Sort By Name Price Best Sellers Relevance Set Des…" at bounding box center [431, 151] width 662 height 30
click at [231, 130] on icon "Minimize" at bounding box center [226, 132] width 9 height 6
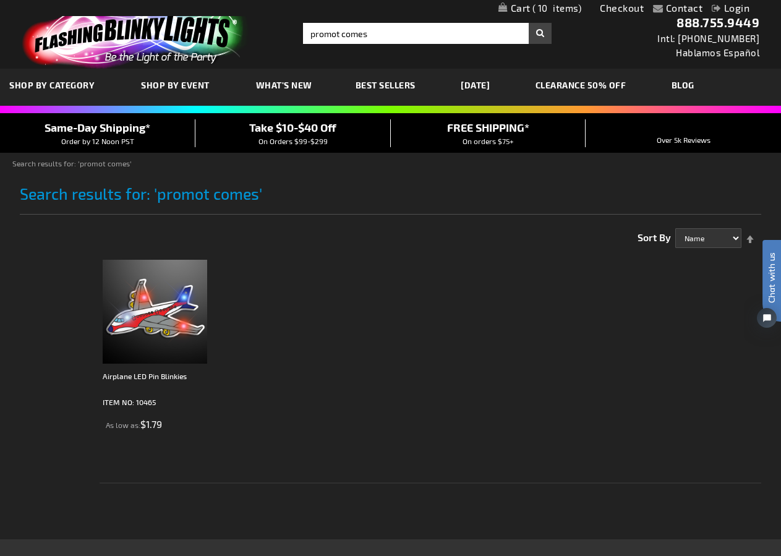
click at [617, 0] on div "Contact Compare Products Checkout Login Skip to Content My Cart 10 10 items My …" at bounding box center [390, 8] width 781 height 16
click at [618, 4] on link "Checkout" at bounding box center [622, 8] width 44 height 12
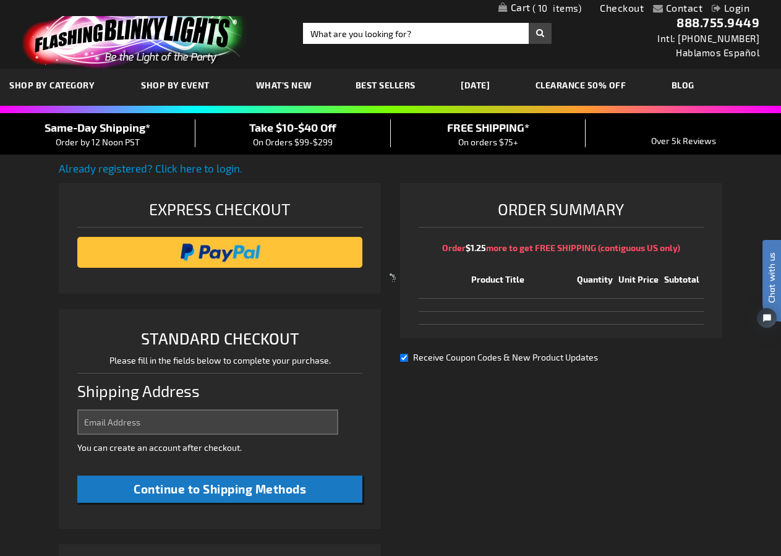
select select "US"
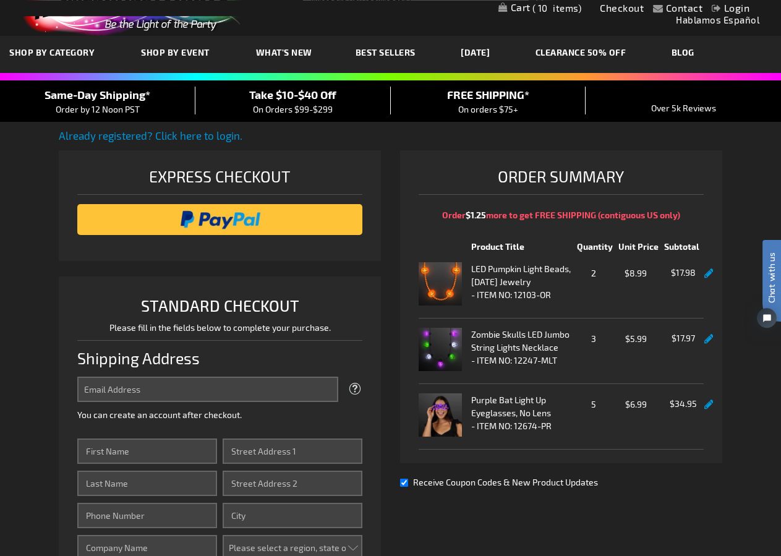
scroll to position [82, 0]
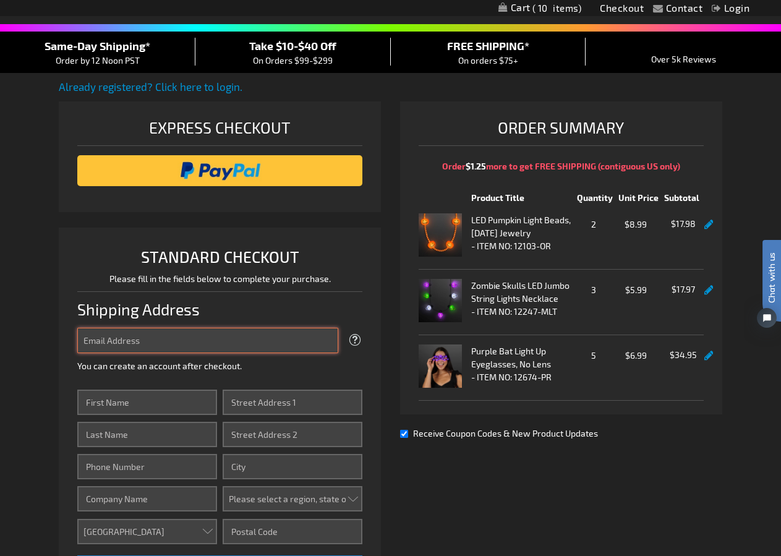
click at [145, 352] on input "Email Address" at bounding box center [208, 340] width 262 height 25
type input "linnsteve212@aol.com"
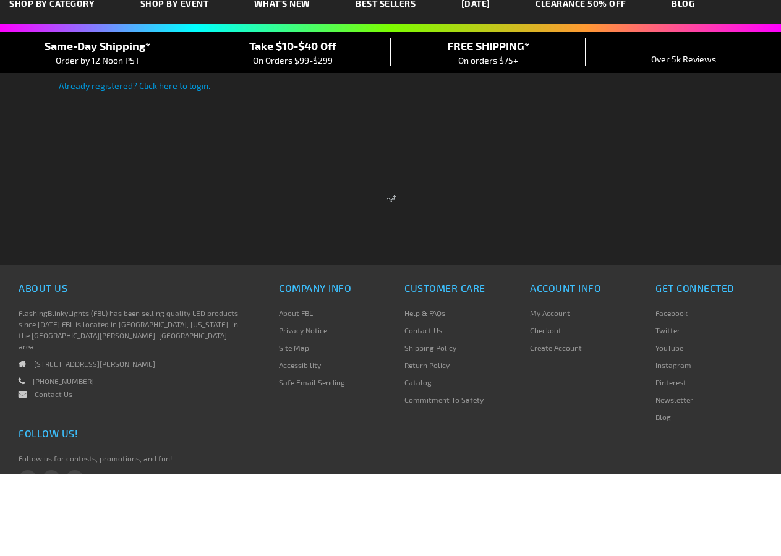
click at [206, 460] on div at bounding box center [390, 278] width 781 height 556
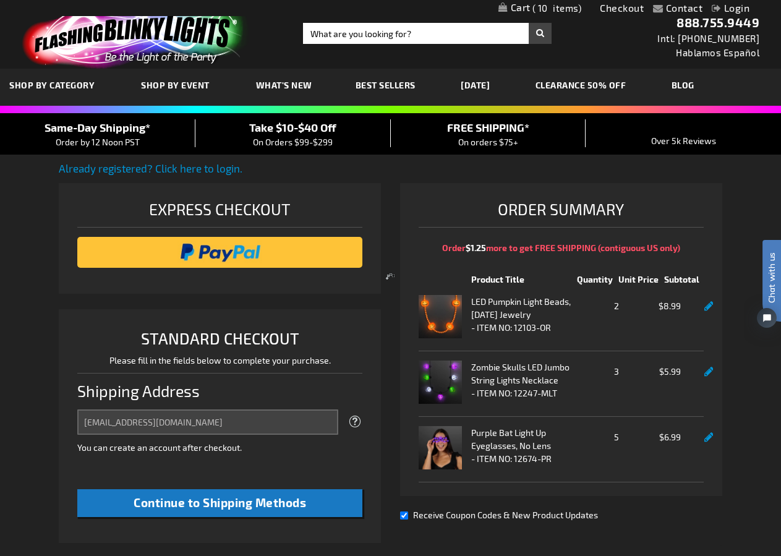
select select "US"
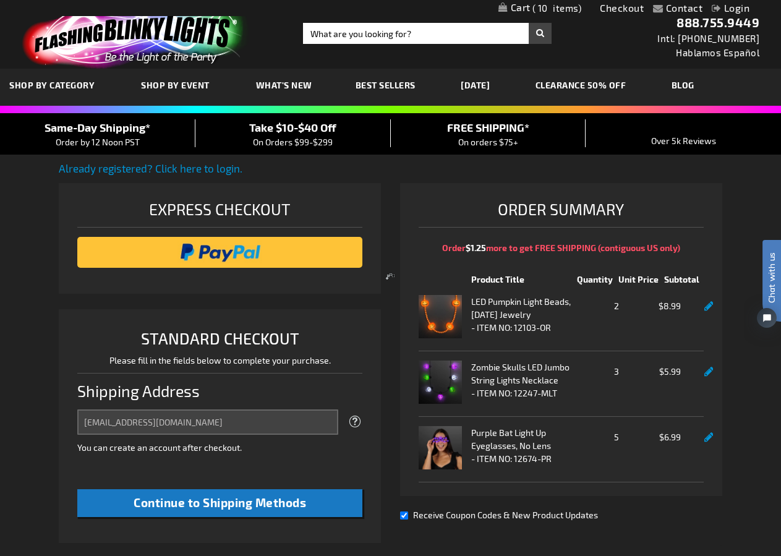
select select "US"
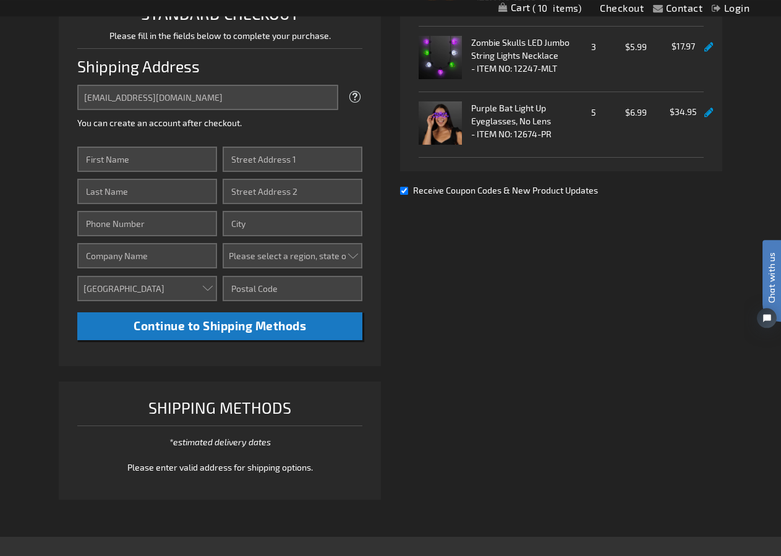
scroll to position [326, 0]
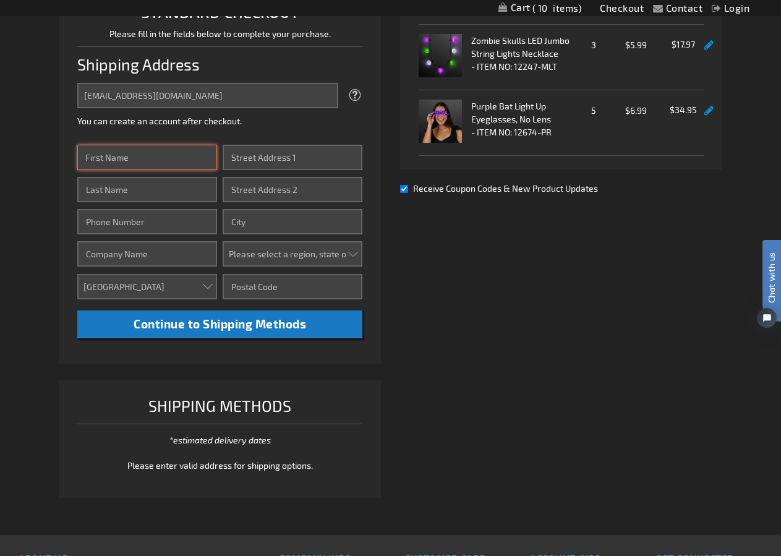
click at [143, 170] on input "First Name" at bounding box center [147, 157] width 140 height 25
type input "[PERSON_NAME]"
click at [88, 202] on input "Last Name" at bounding box center [147, 189] width 140 height 25
type input "[PERSON_NAME]"
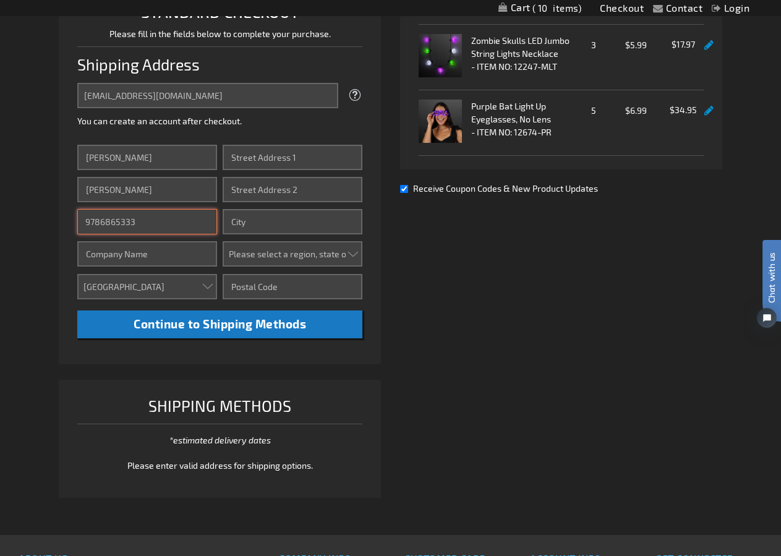
type input "9786865333"
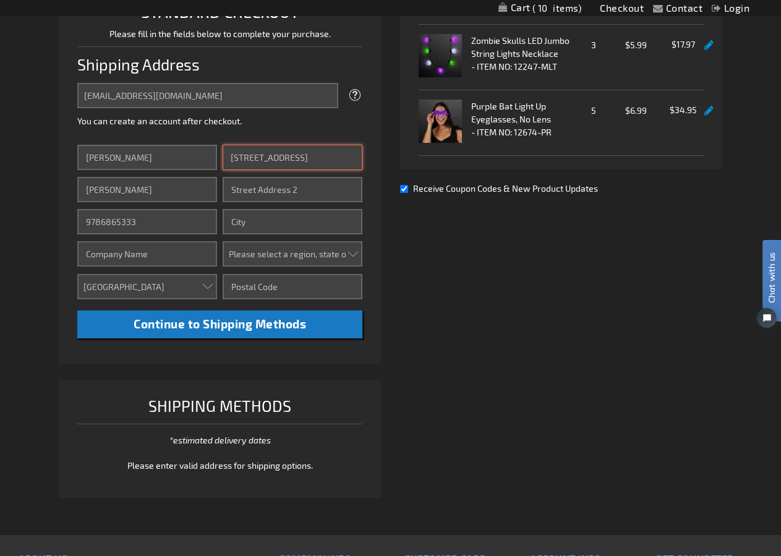
type input "[STREET_ADDRESS]"
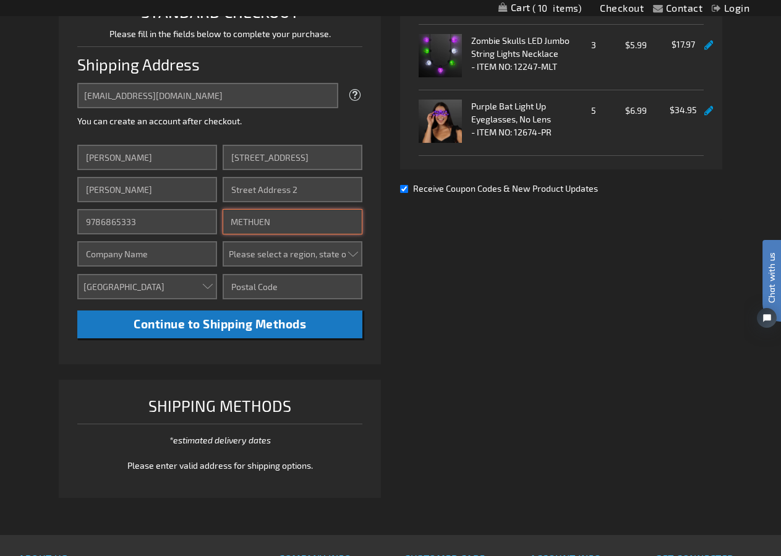
type input "METHUEN"
click at [223, 241] on select "Please select a region, state or province. [US_STATE] [US_STATE] [US_STATE] [US…" at bounding box center [293, 253] width 140 height 25
click at [350, 266] on select "Please select a region, state or province. [US_STATE] [US_STATE] [US_STATE] [US…" at bounding box center [293, 253] width 140 height 25
select select "32"
click option "[US_STATE]" at bounding box center [0, 0] width 0 height 0
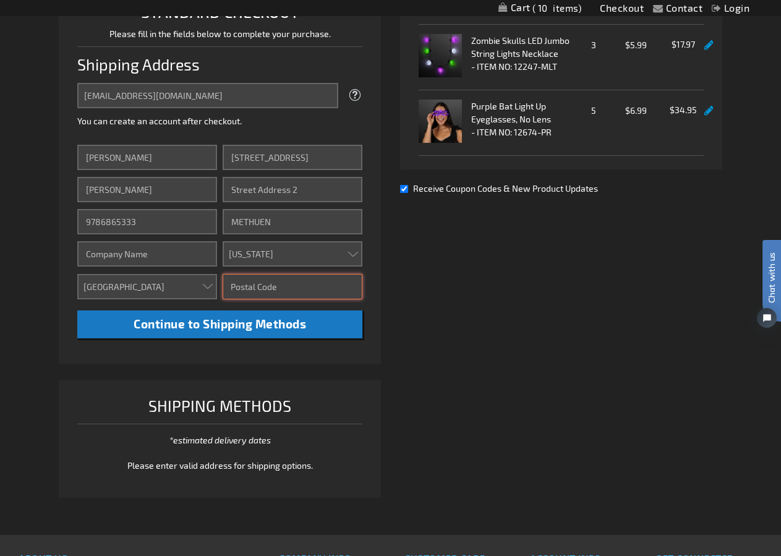
click at [308, 299] on input "Zip/Postal Code" at bounding box center [293, 286] width 140 height 25
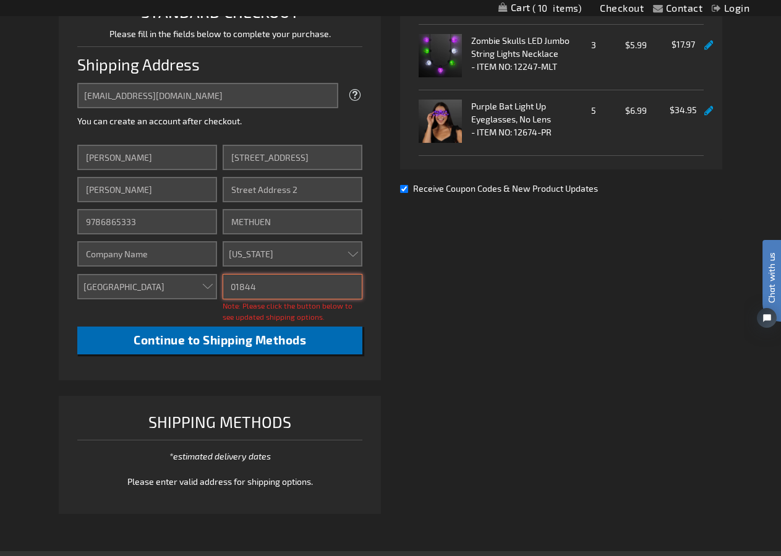
type input "01844"
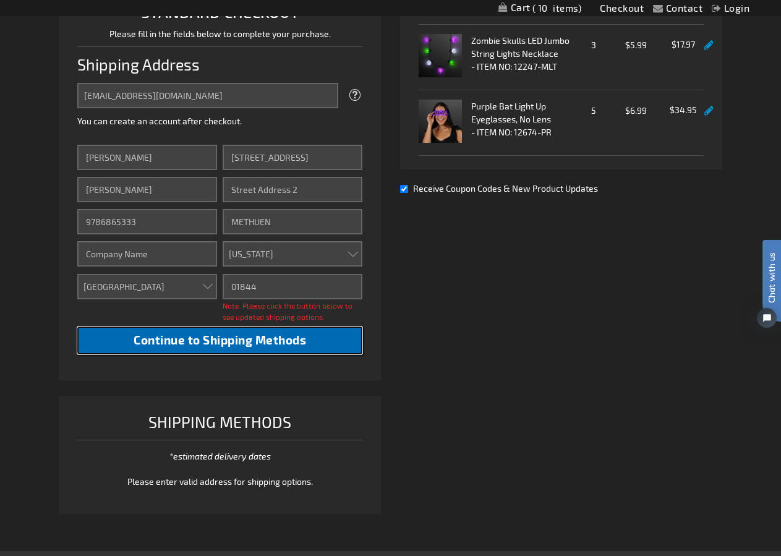
click at [236, 347] on span "Continue to Shipping Methods" at bounding box center [220, 340] width 173 height 14
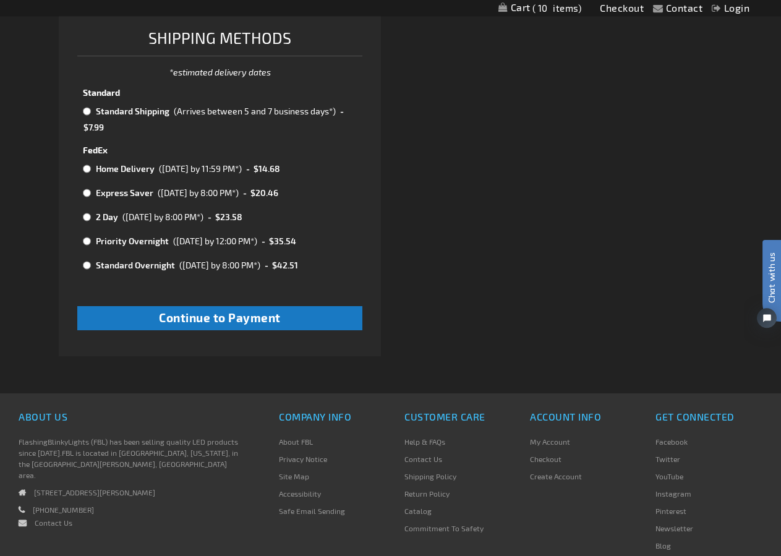
scroll to position [735, 0]
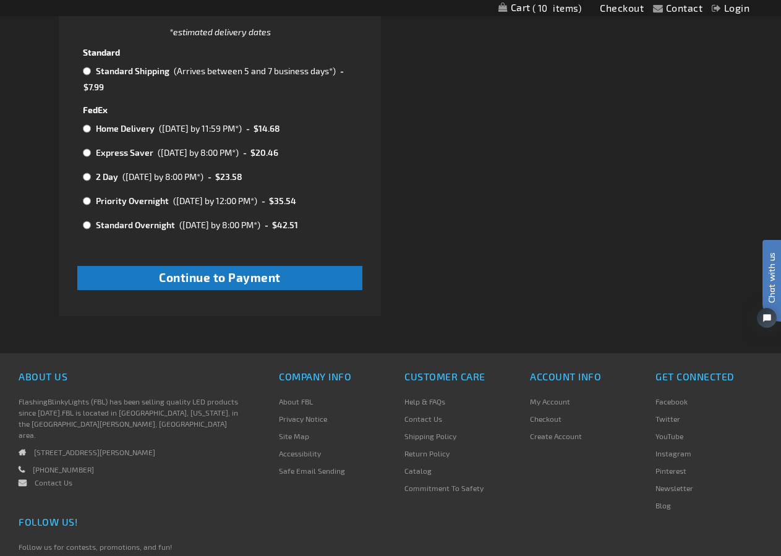
click at [85, 76] on input "radio" at bounding box center [87, 71] width 8 height 10
radio input "true"
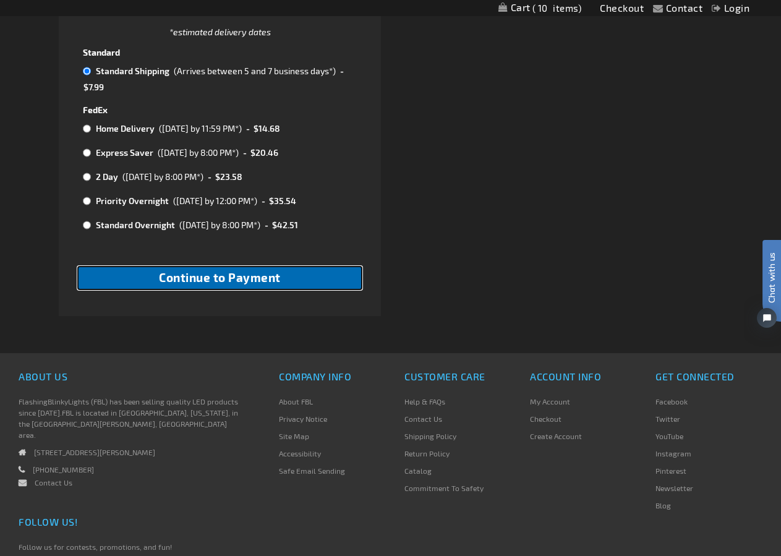
click at [213, 290] on button "Continue to Payment" at bounding box center [220, 278] width 286 height 24
checkbox input "true"
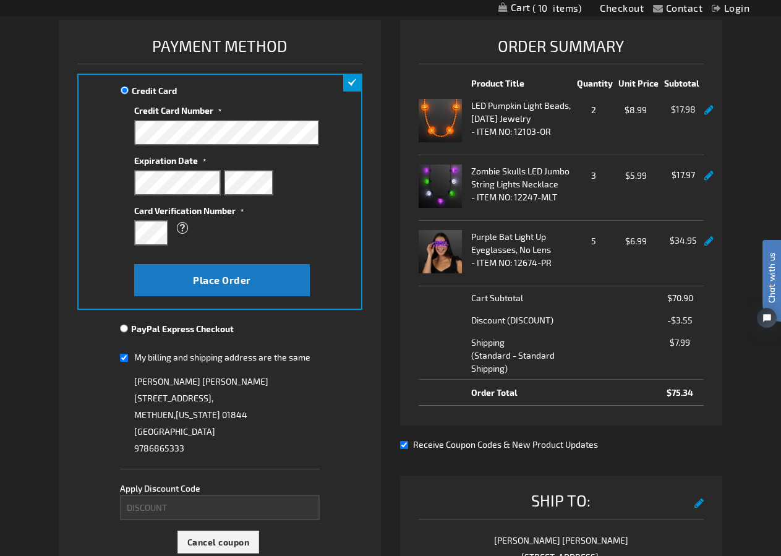
scroll to position [326, 0]
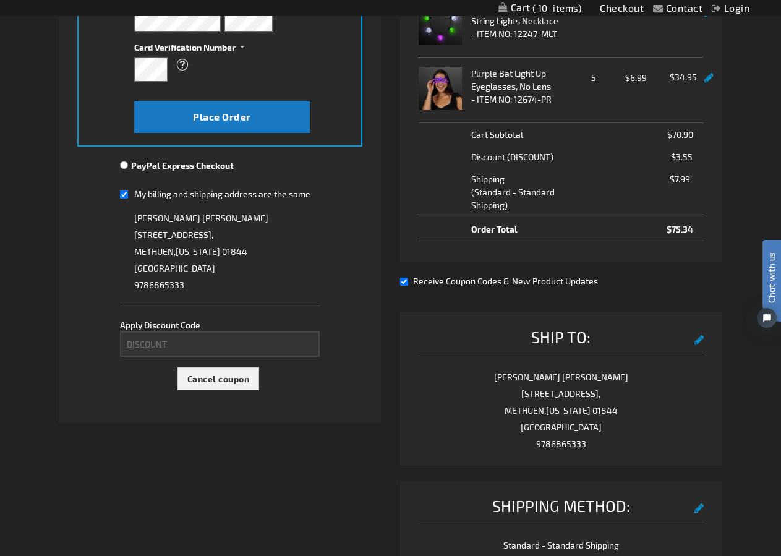
click at [126, 170] on input "PayPal Express Checkout" at bounding box center [124, 165] width 8 height 10
radio input "true"
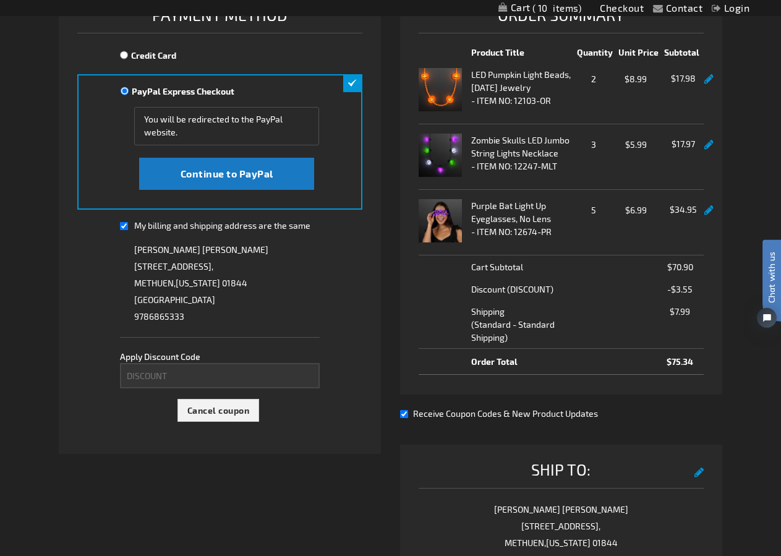
scroll to position [163, 0]
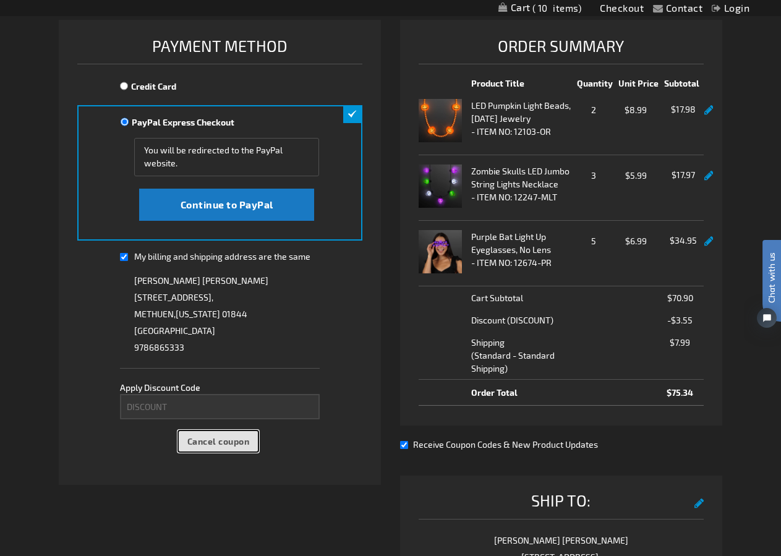
click at [200, 446] on span "Cancel coupon" at bounding box center [218, 441] width 62 height 11
click at [159, 421] on div "Please wait..." at bounding box center [390, 278] width 781 height 556
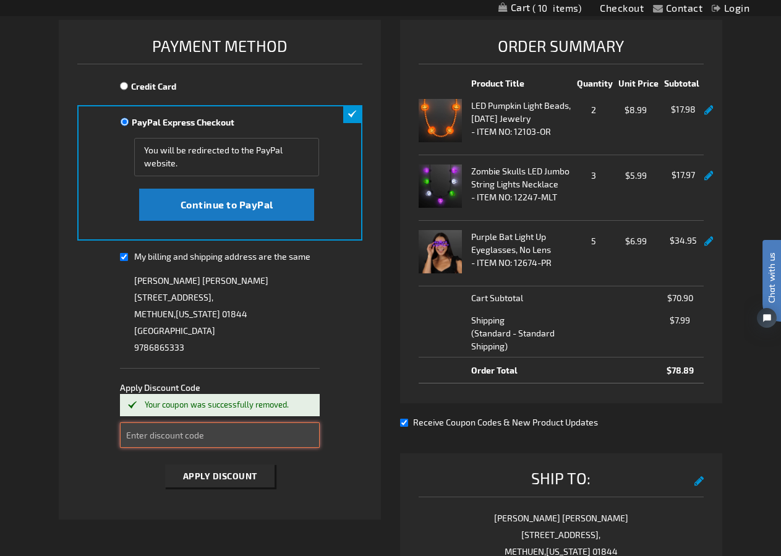
click at [138, 448] on input "Enter discount code" at bounding box center [220, 434] width 200 height 25
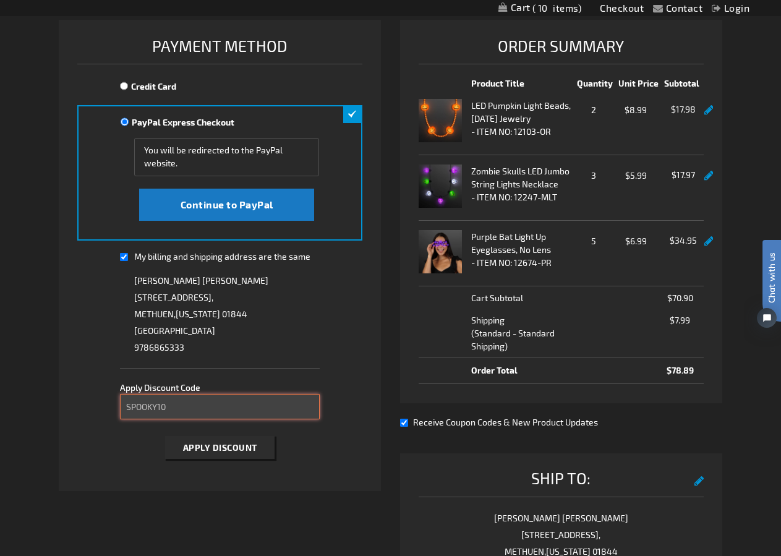
type input "SPOOKY10"
click at [165, 436] on button "Apply Discount" at bounding box center [220, 447] width 110 height 23
click at [189, 462] on div "Please wait..." at bounding box center [390, 278] width 781 height 556
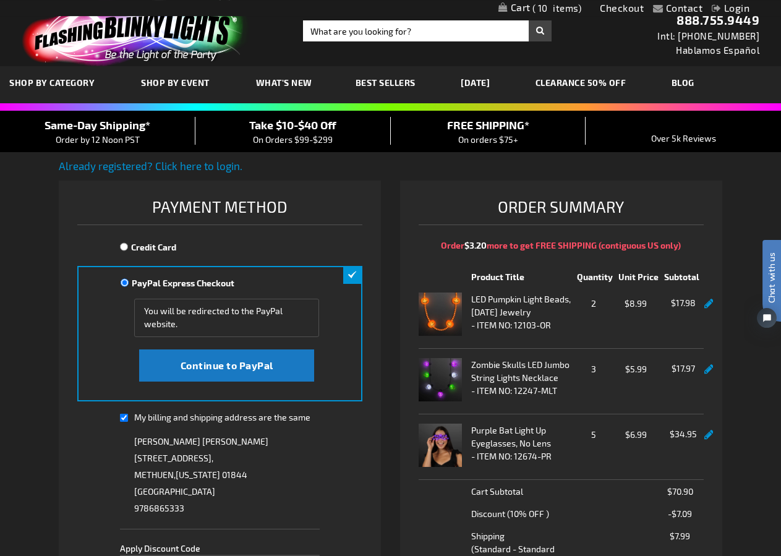
scroll to position [0, 0]
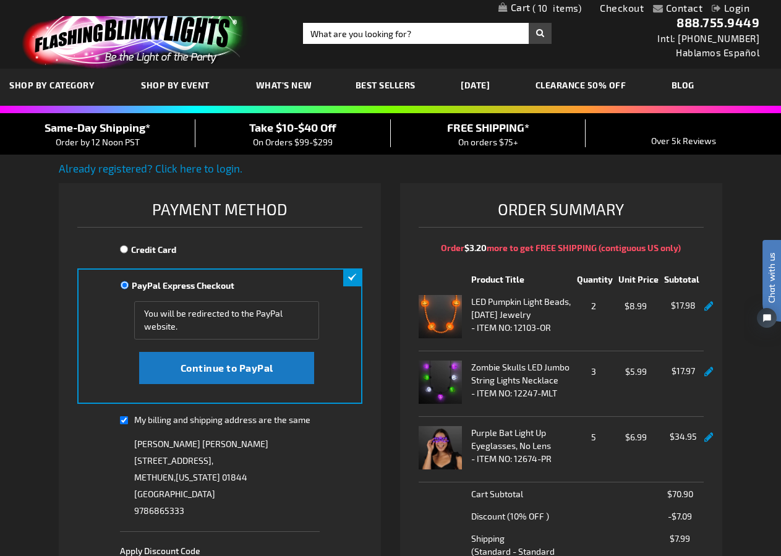
click at [492, 80] on link "[DATE]" at bounding box center [475, 84] width 48 height 41
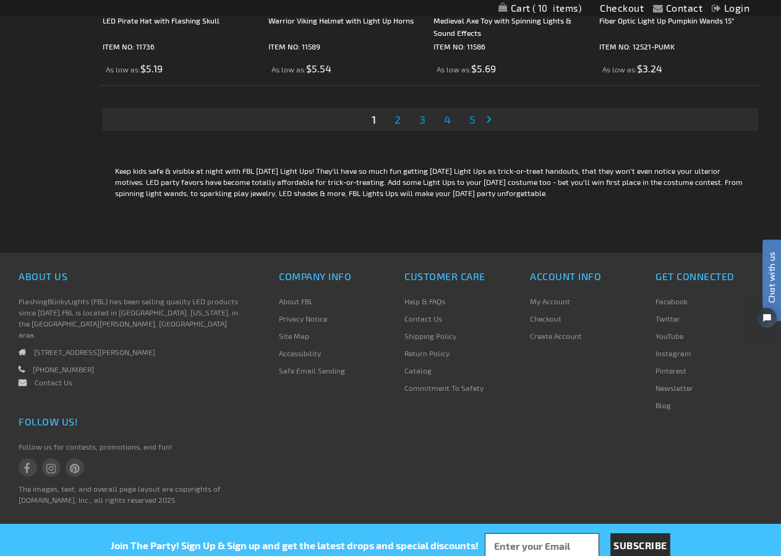
scroll to position [3919, 0]
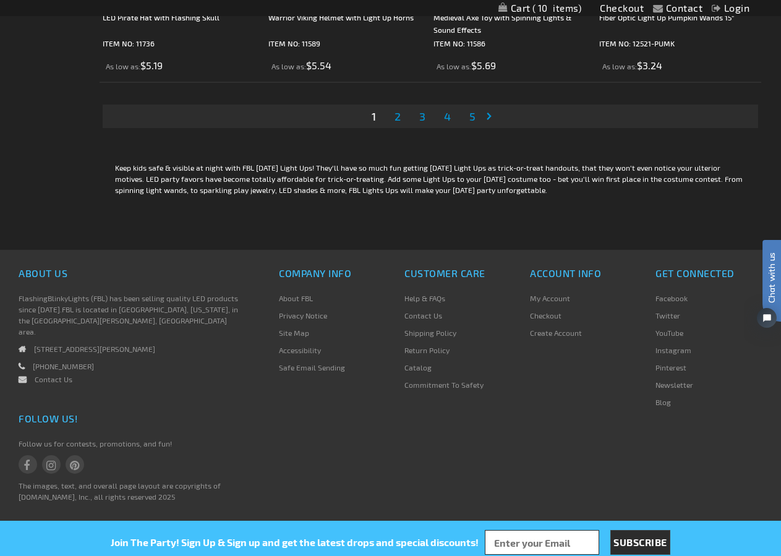
click at [394, 126] on link "Page 2" at bounding box center [397, 116] width 11 height 19
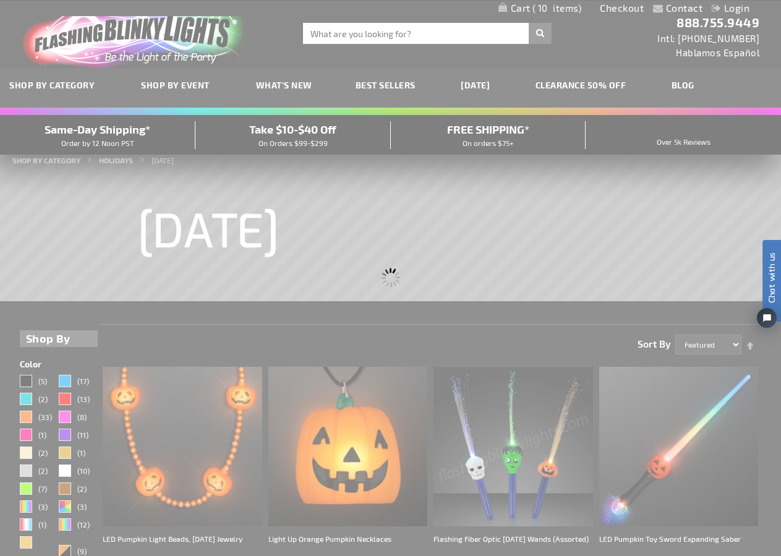
scroll to position [0, 0]
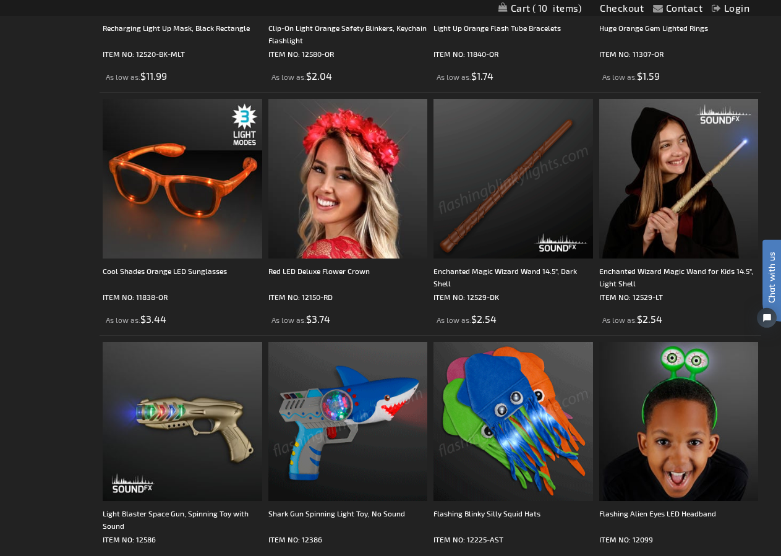
scroll to position [2204, 0]
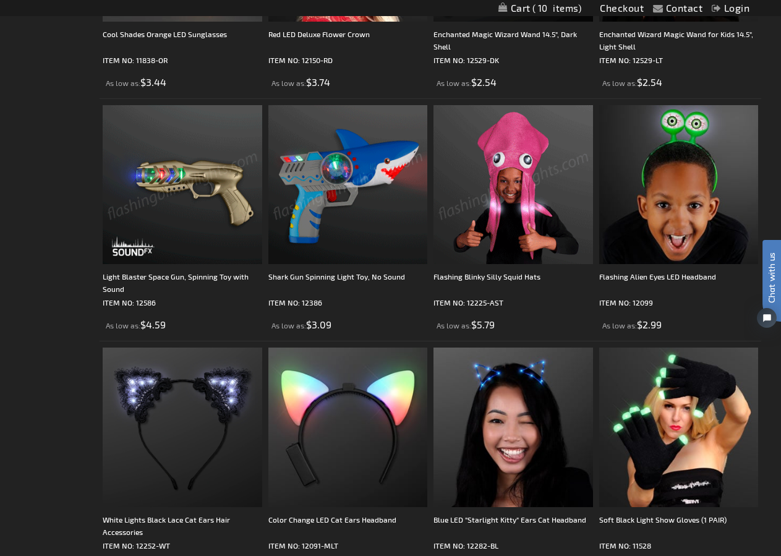
click at [197, 241] on img at bounding box center [183, 185] width 160 height 160
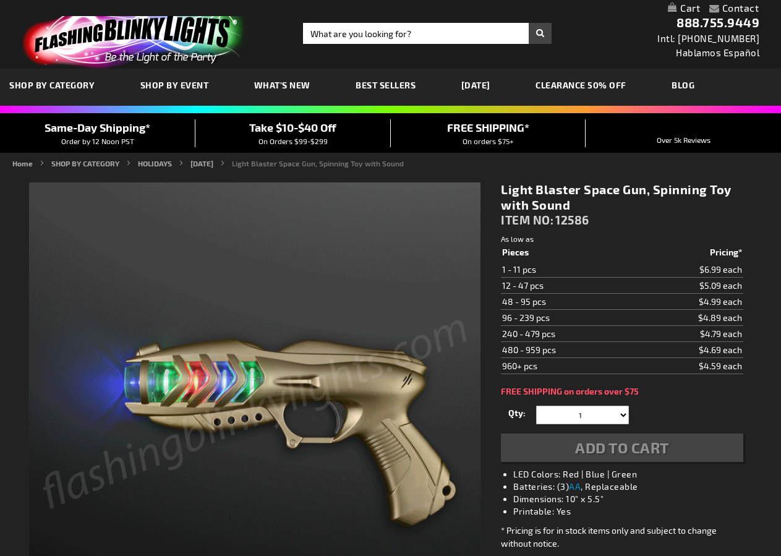
scroll to position [163, 0]
